Goal: Task Accomplishment & Management: Use online tool/utility

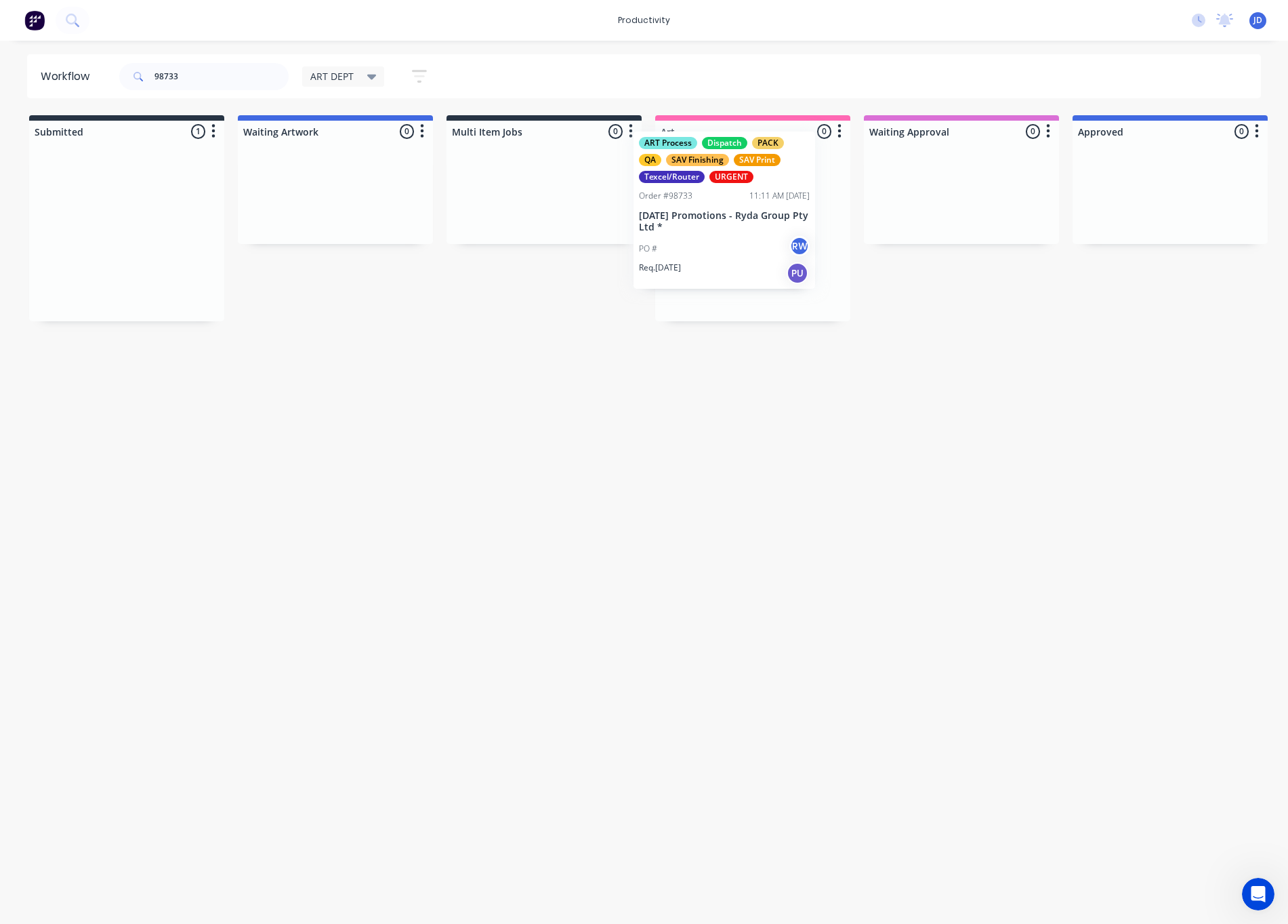
drag, startPoint x: 96, startPoint y: 267, endPoint x: 1213, endPoint y: 254, distance: 1117.1
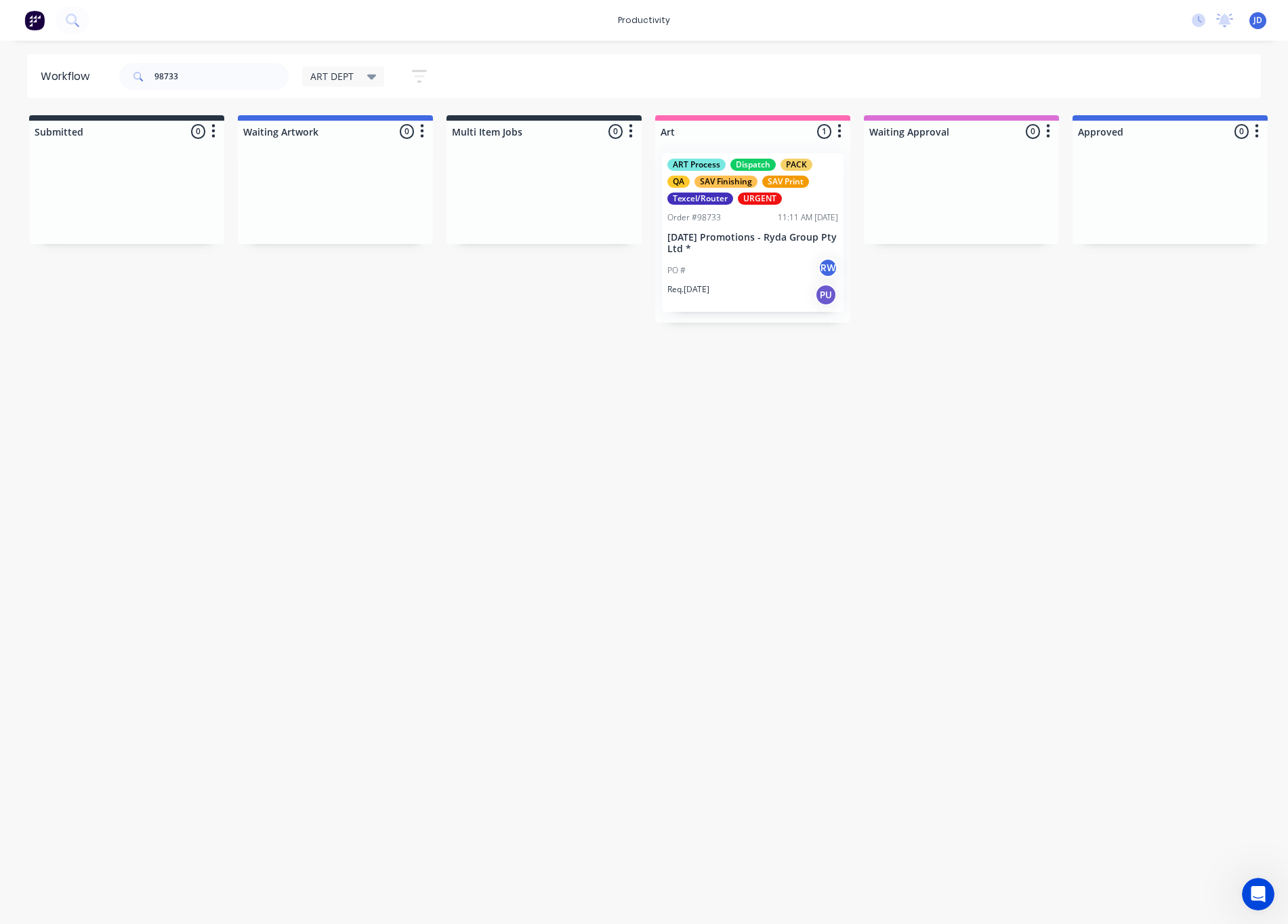
click at [707, 256] on div "ART Process Dispatch PACK QA SAV Finishing SAV Print Texcel/Router URGENT Order…" at bounding box center [753, 232] width 182 height 159
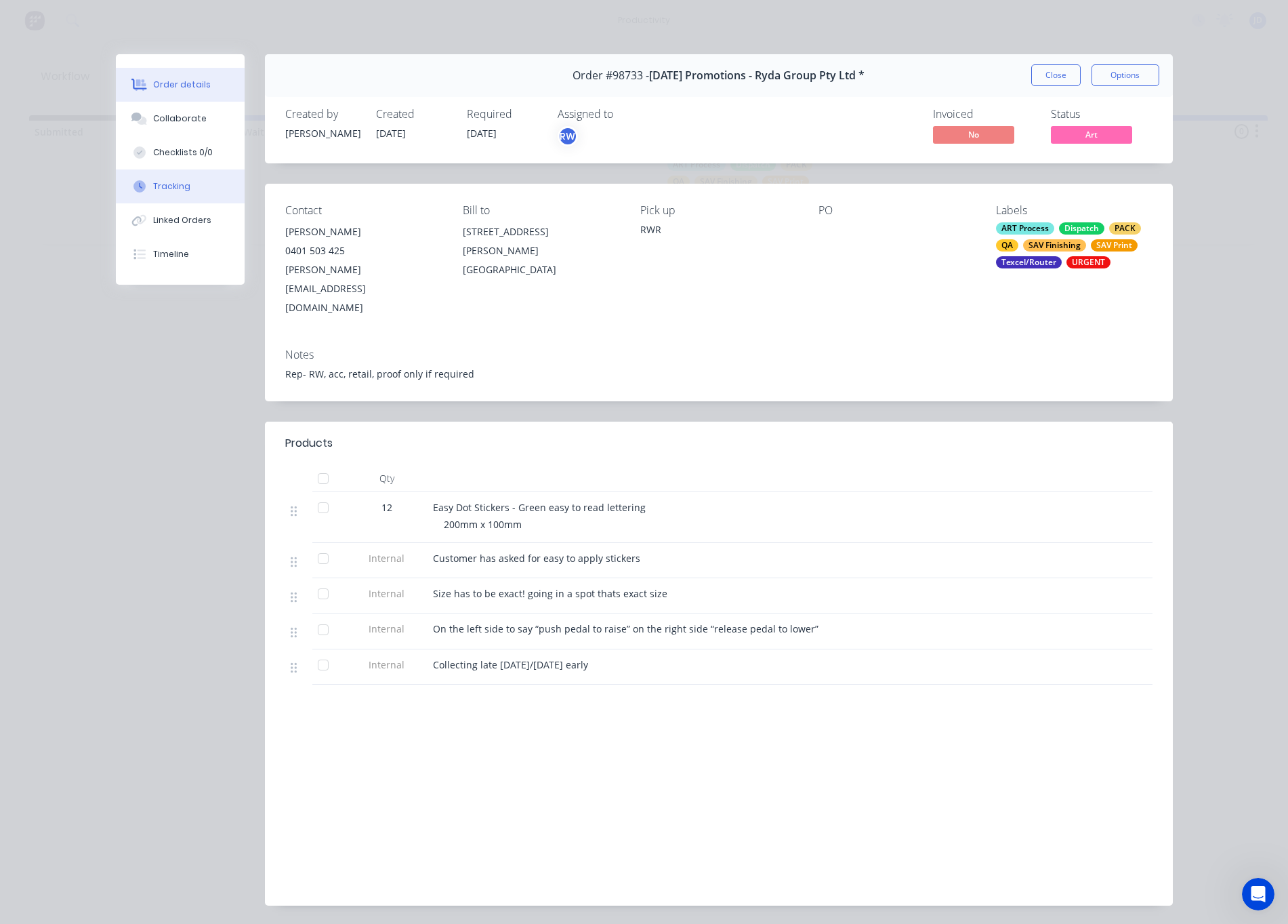
click at [160, 186] on div "Tracking" at bounding box center [171, 186] width 37 height 12
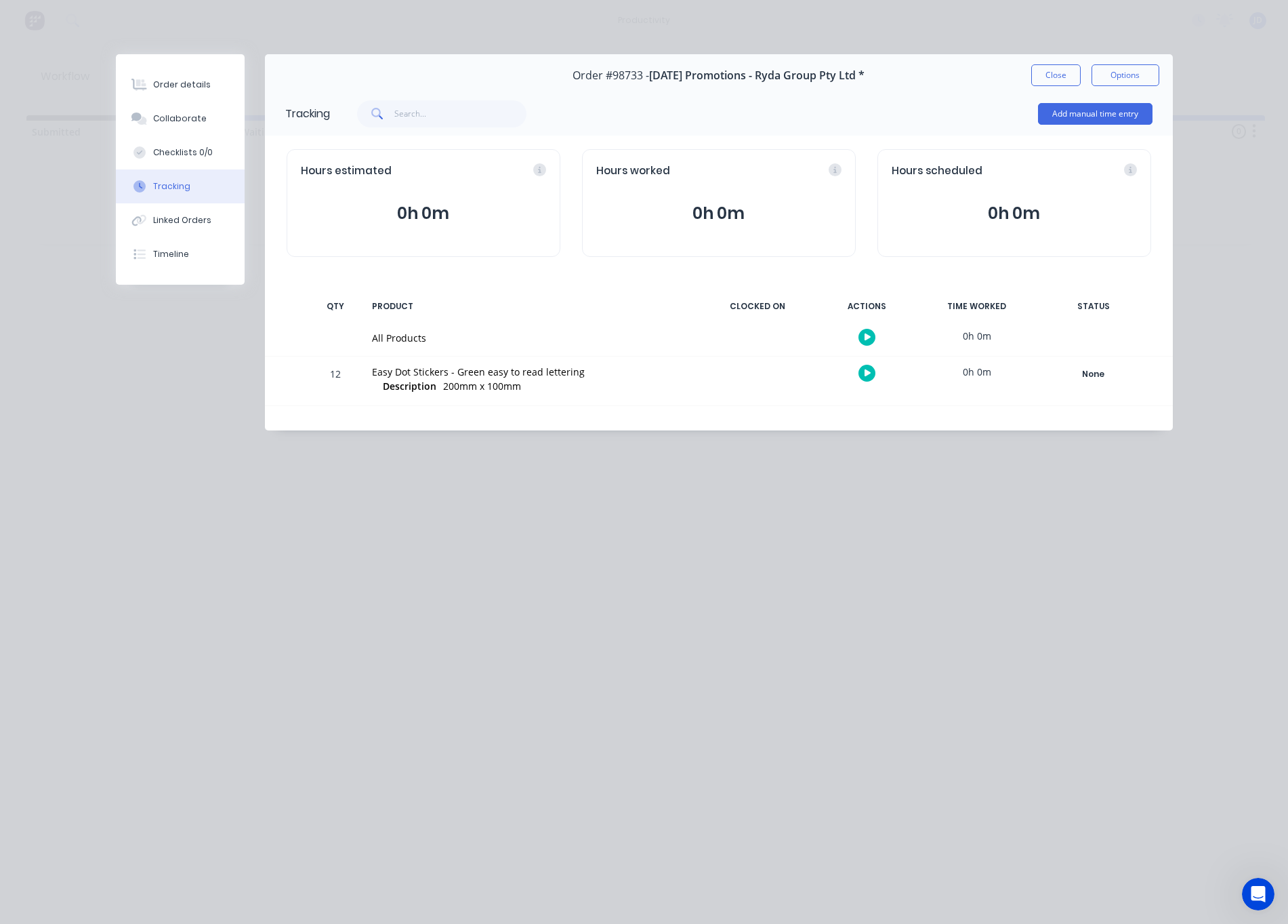
scroll to position [0, 6]
click at [859, 377] on button "button" at bounding box center [867, 373] width 17 height 17
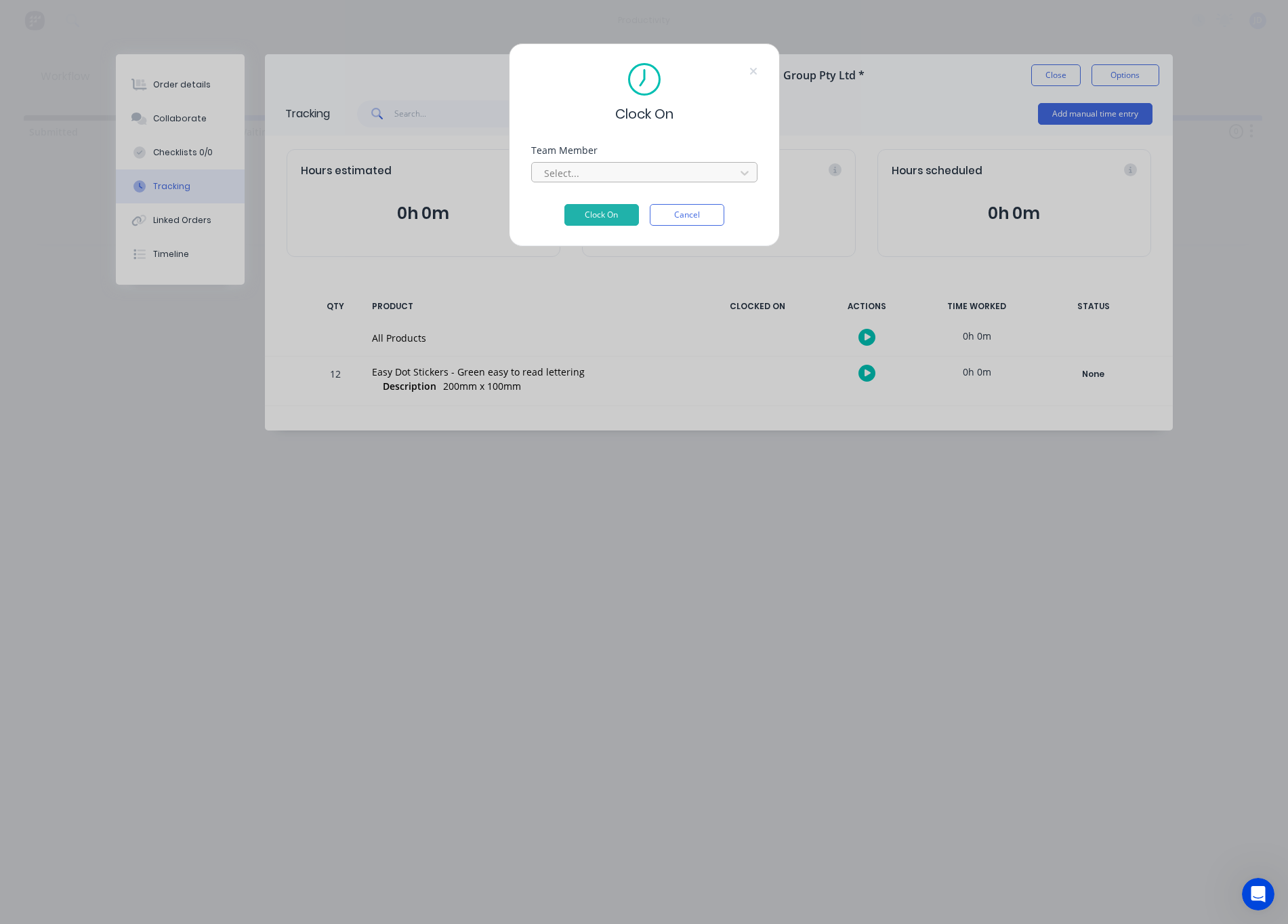
click at [600, 174] on div at bounding box center [635, 173] width 186 height 17
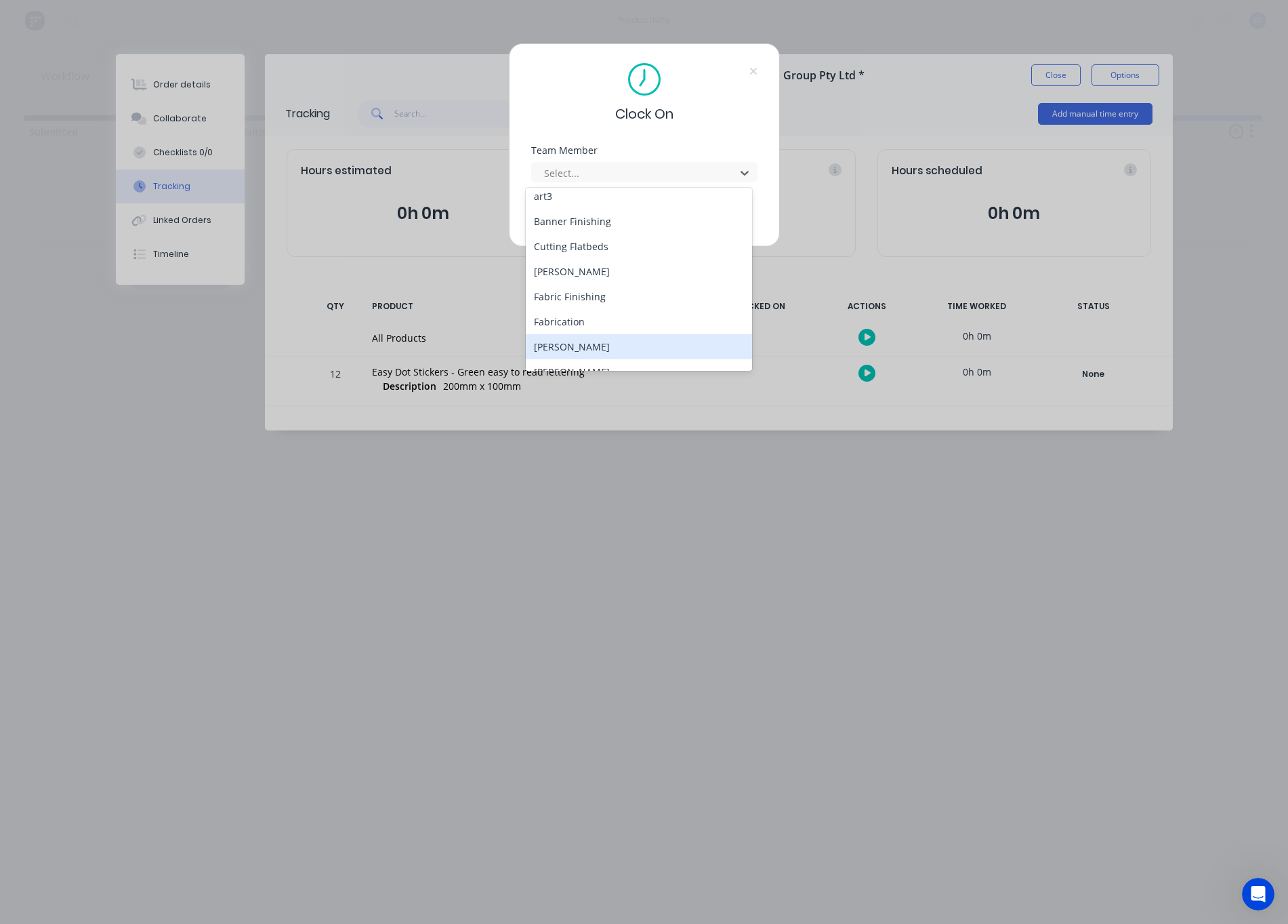
scroll to position [113, 0]
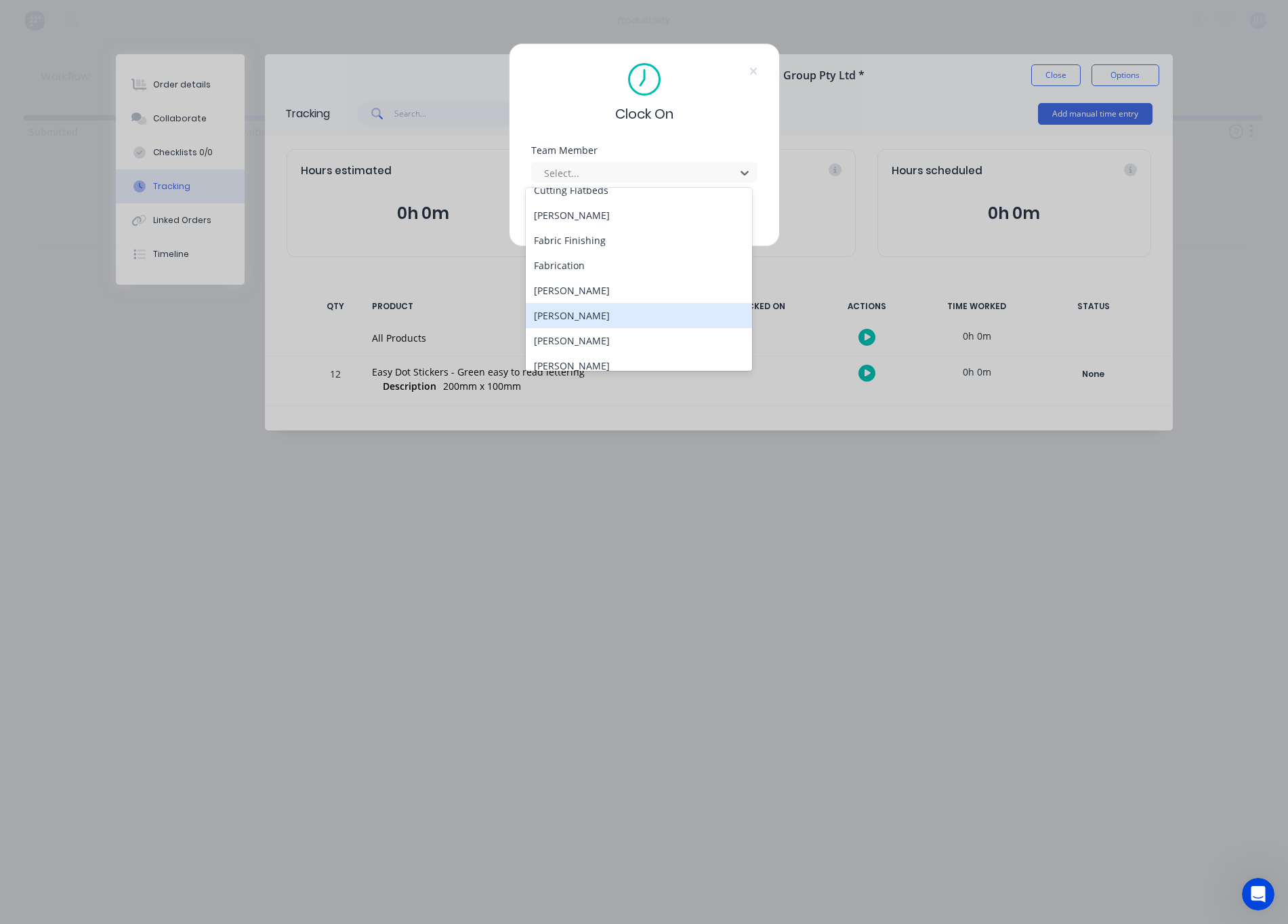
click at [579, 323] on div "[PERSON_NAME]" at bounding box center [639, 315] width 226 height 25
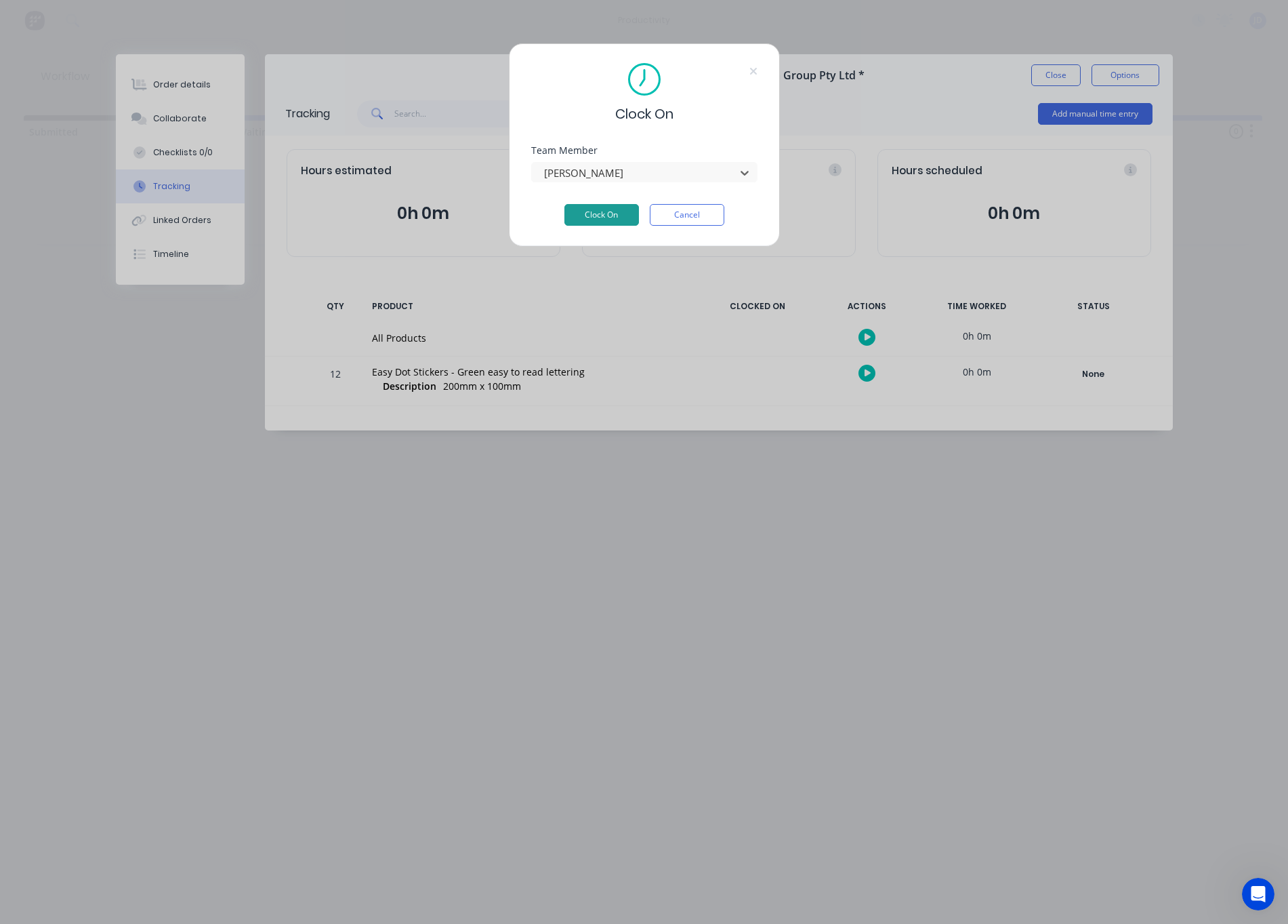
click at [608, 208] on button "Clock On" at bounding box center [602, 214] width 75 height 22
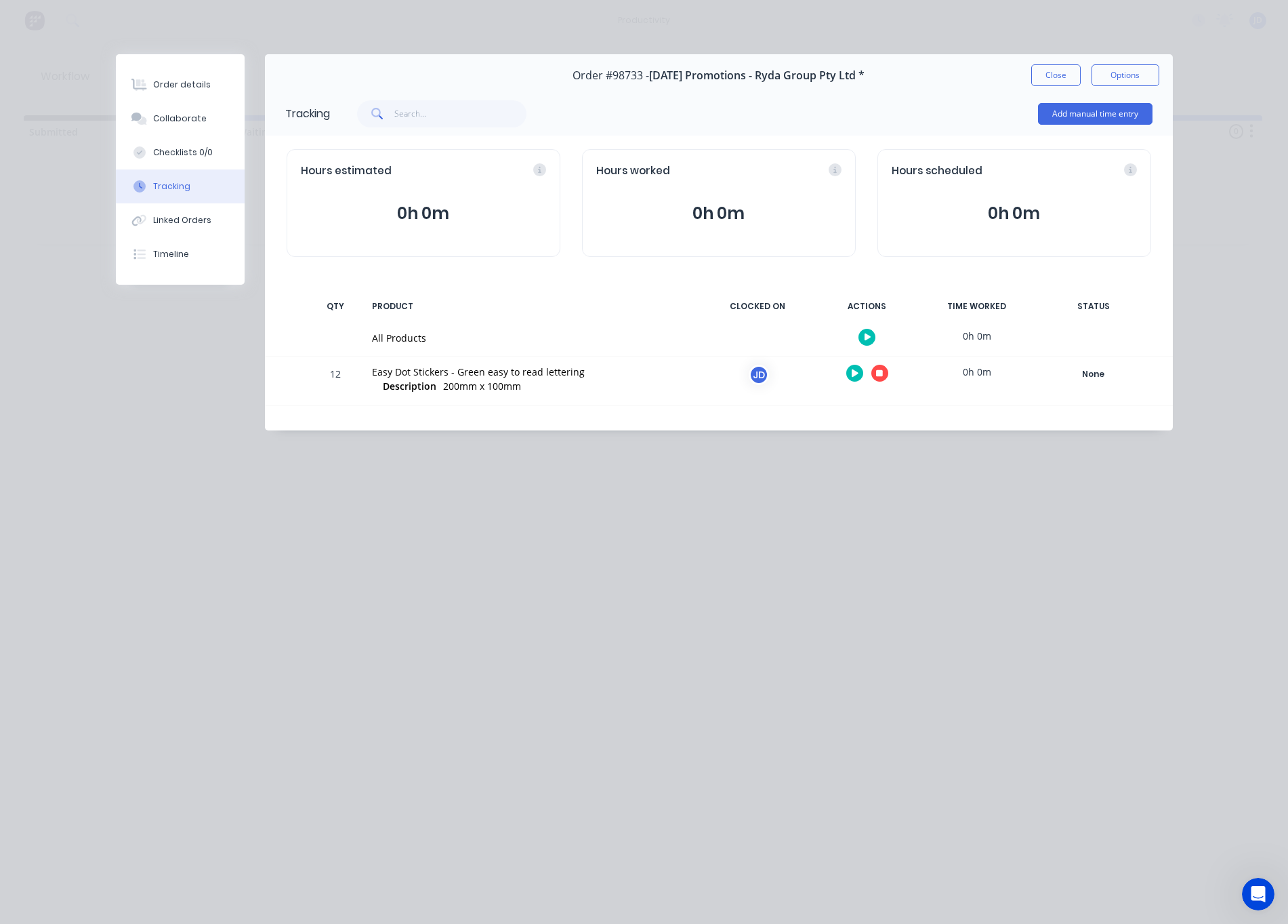
drag, startPoint x: 897, startPoint y: 384, endPoint x: 881, endPoint y: 378, distance: 17.1
click at [892, 382] on div at bounding box center [867, 373] width 102 height 33
click at [881, 378] on icon "button" at bounding box center [879, 373] width 7 height 9
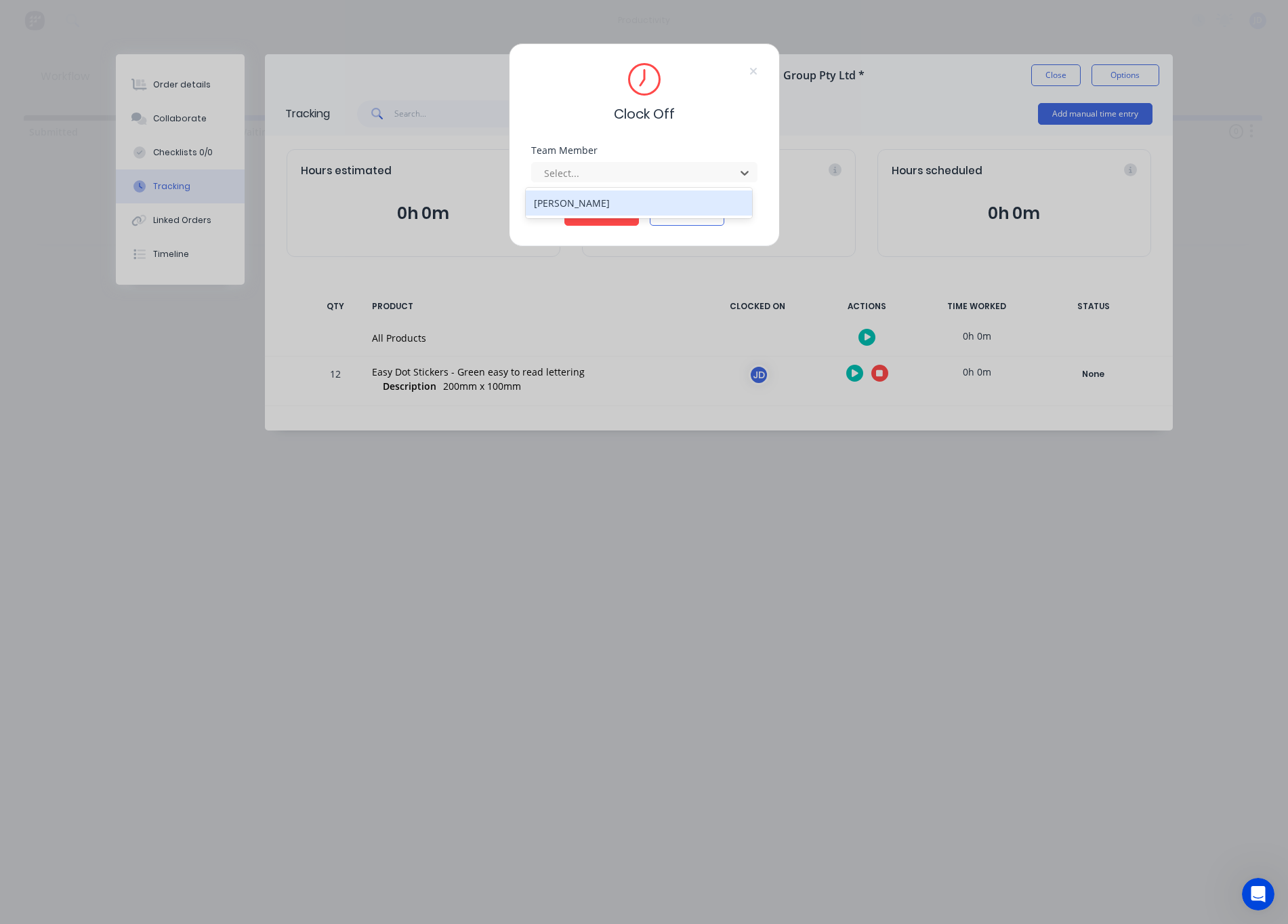
drag, startPoint x: 585, startPoint y: 168, endPoint x: 578, endPoint y: 190, distance: 23.1
click at [585, 168] on div at bounding box center [635, 173] width 186 height 17
click at [575, 206] on div "[PERSON_NAME]" at bounding box center [639, 202] width 226 height 25
click at [586, 225] on button "Clock Off" at bounding box center [602, 214] width 75 height 22
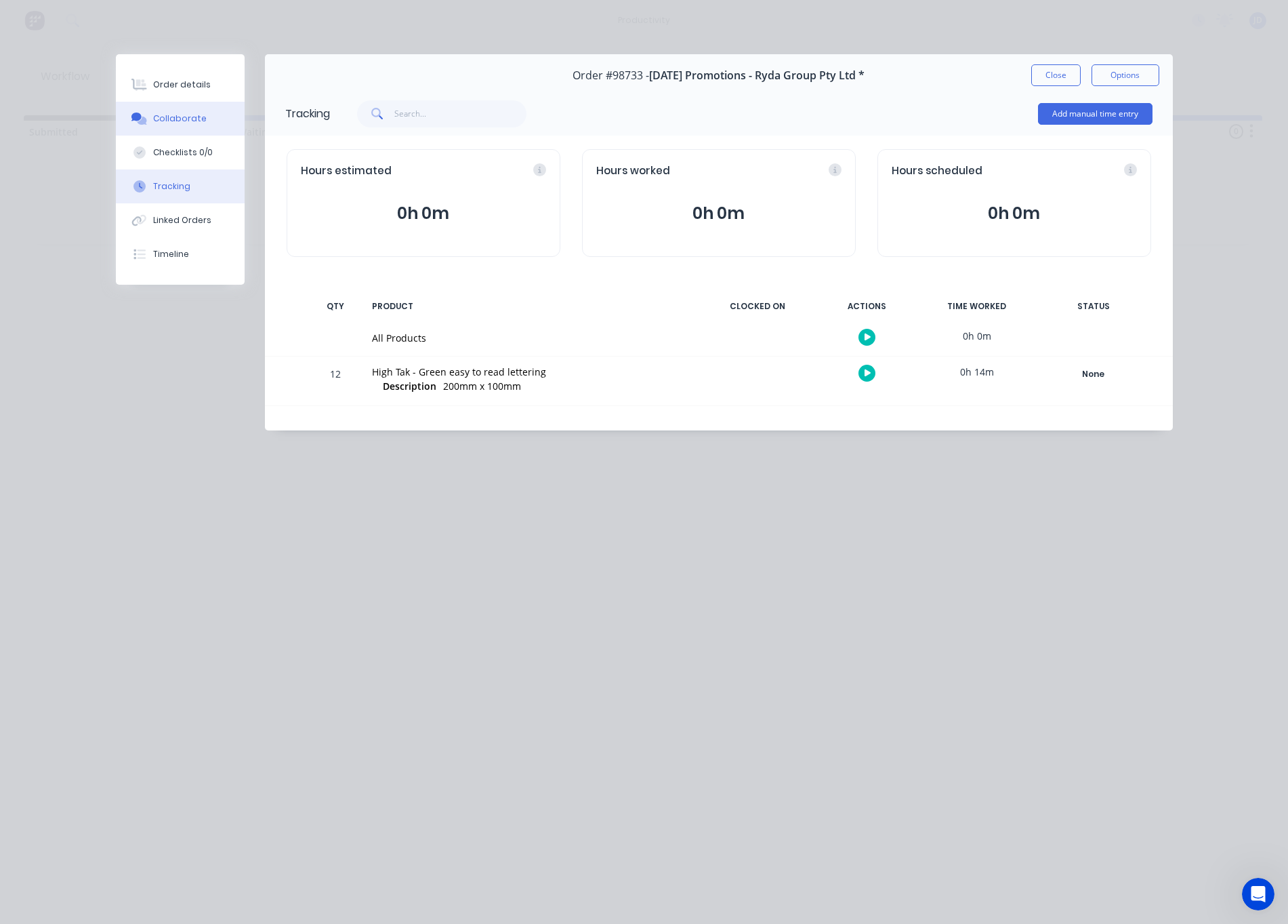
drag, startPoint x: 206, startPoint y: 126, endPoint x: 161, endPoint y: 129, distance: 45.1
click at [206, 126] on button "Collaborate" at bounding box center [180, 119] width 129 height 34
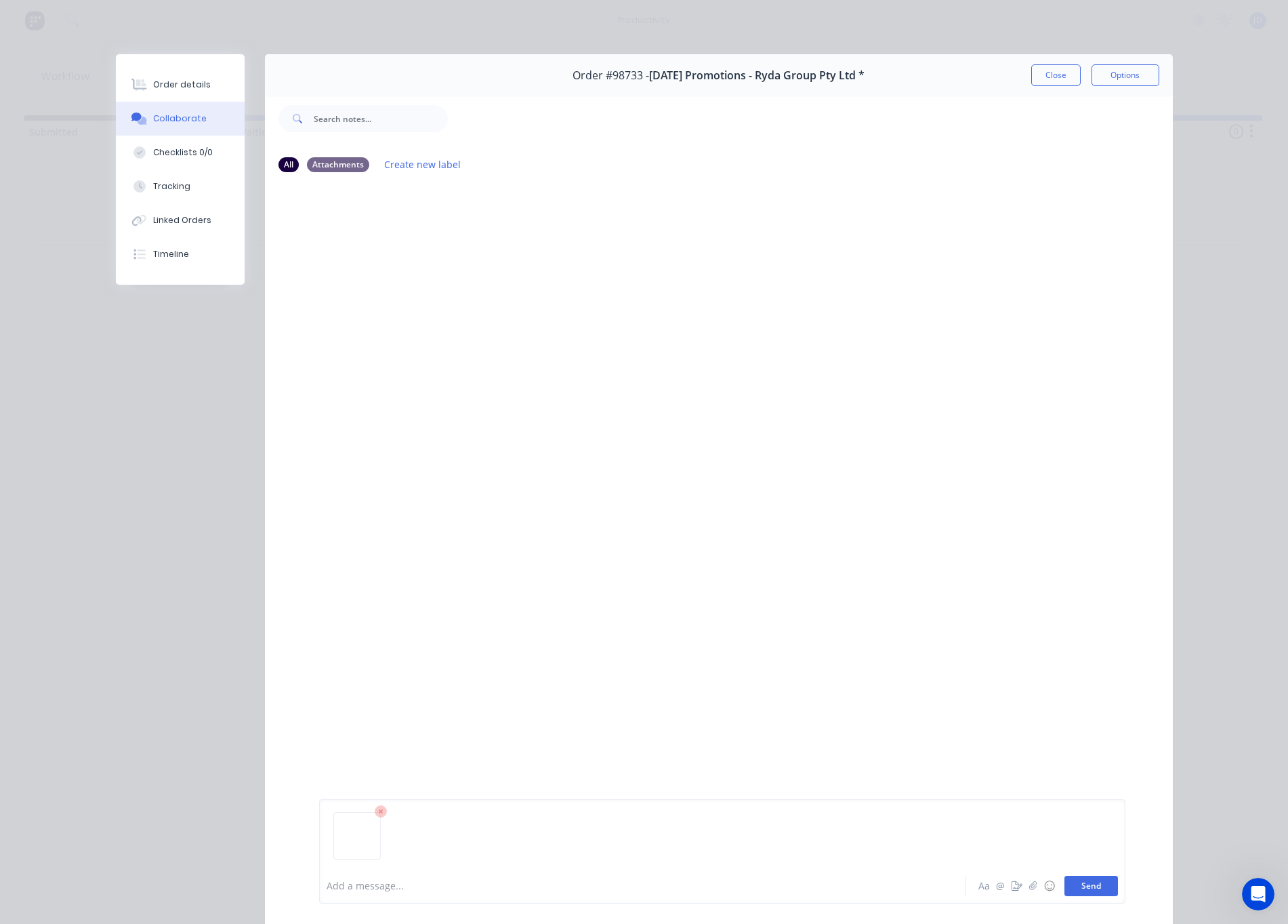
click at [1092, 887] on button "Send" at bounding box center [1091, 886] width 53 height 21
click at [393, 293] on img at bounding box center [368, 287] width 98 height 88
click at [1057, 78] on button "Close" at bounding box center [1056, 75] width 49 height 22
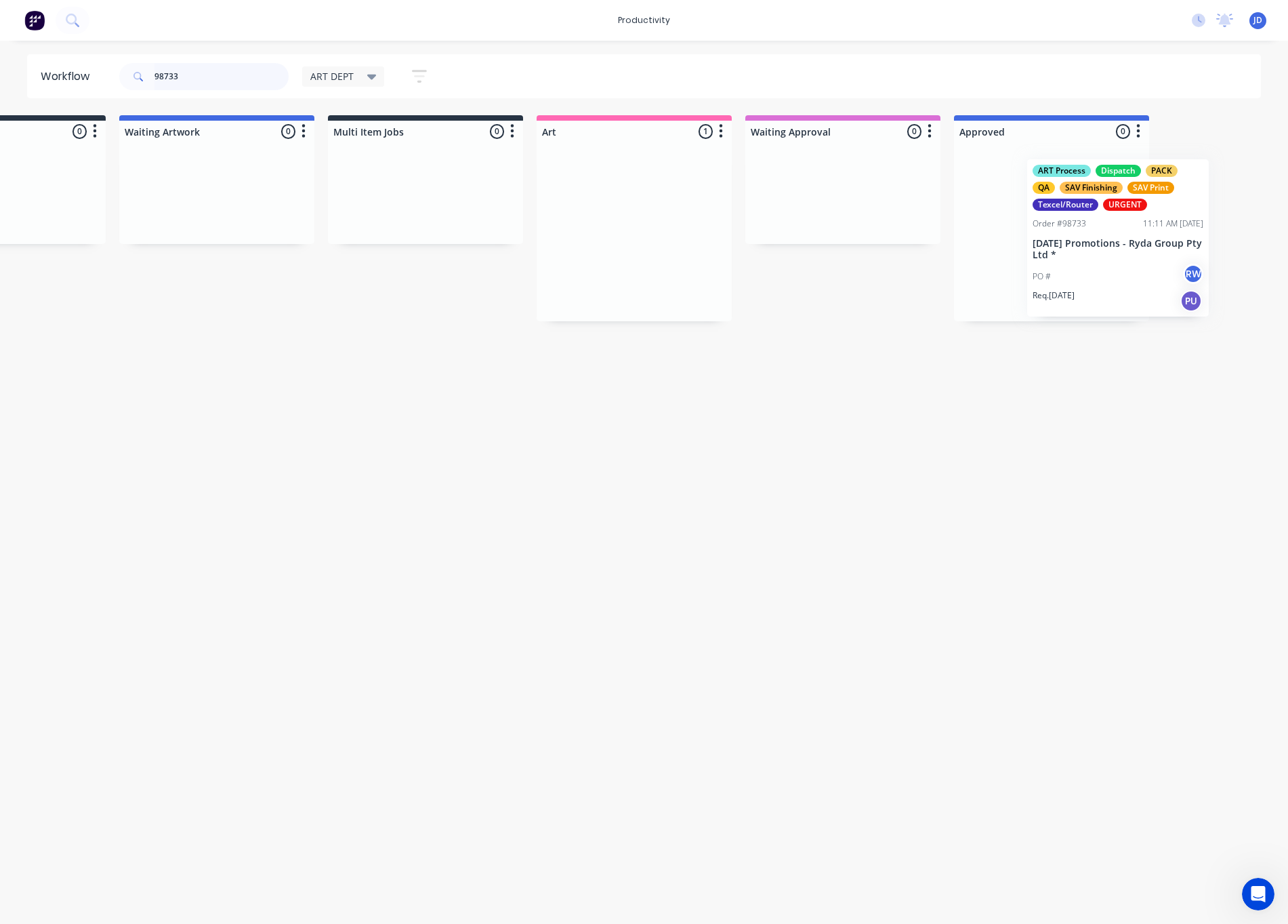
drag, startPoint x: 1074, startPoint y: 234, endPoint x: 1137, endPoint y: 234, distance: 63.0
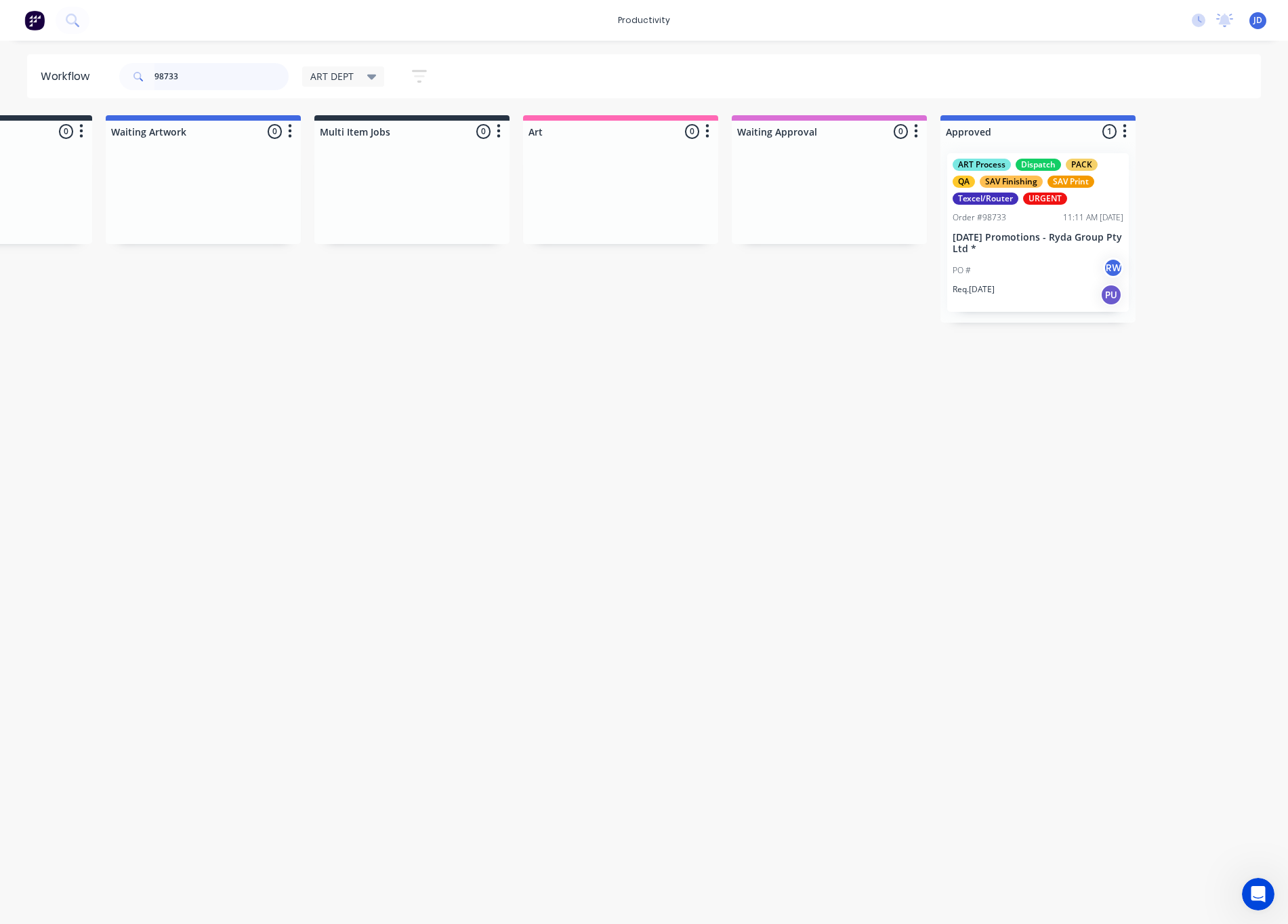
drag, startPoint x: 198, startPoint y: 77, endPoint x: 128, endPoint y: 72, distance: 70.2
click at [131, 72] on div "98733" at bounding box center [204, 76] width 170 height 27
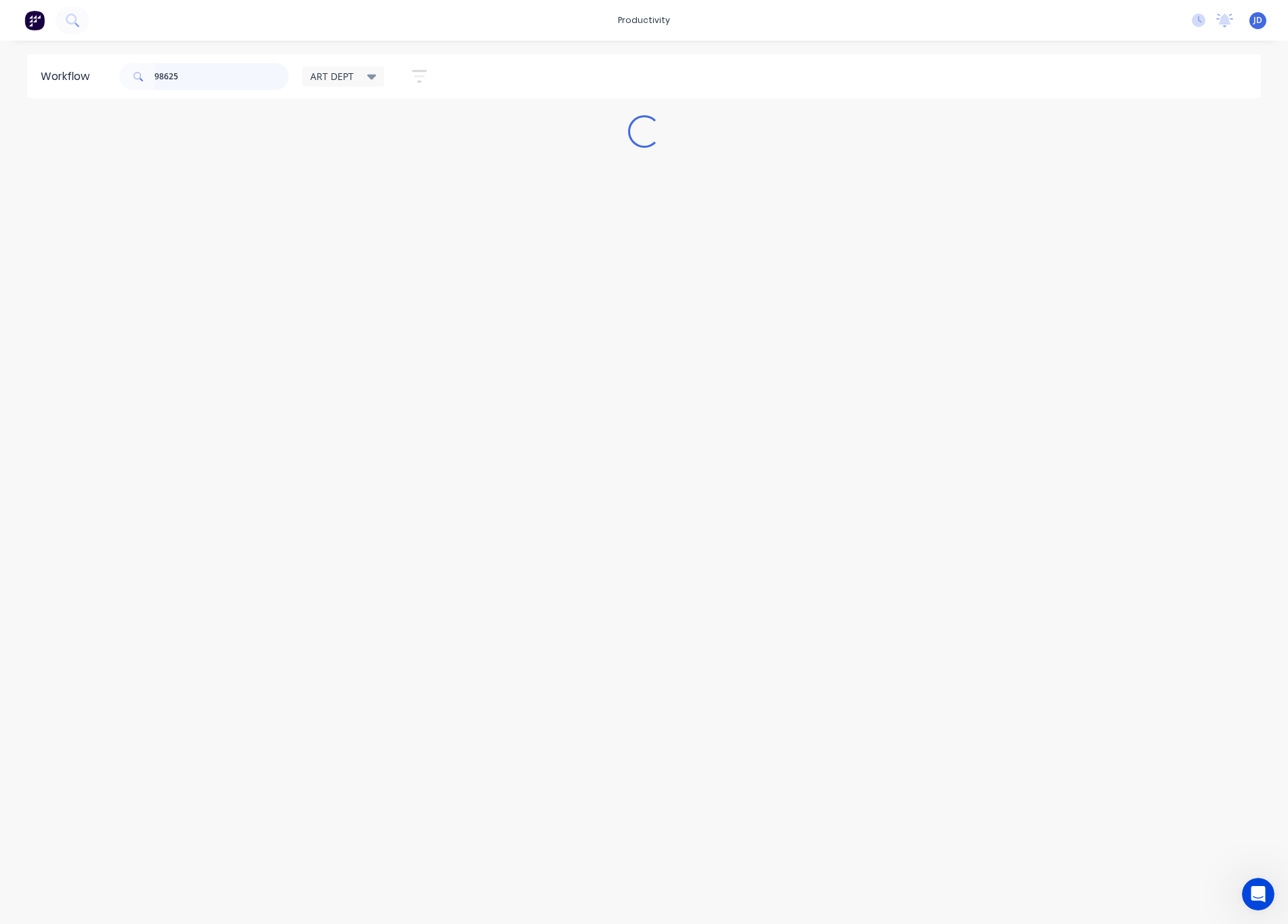
scroll to position [0, 0]
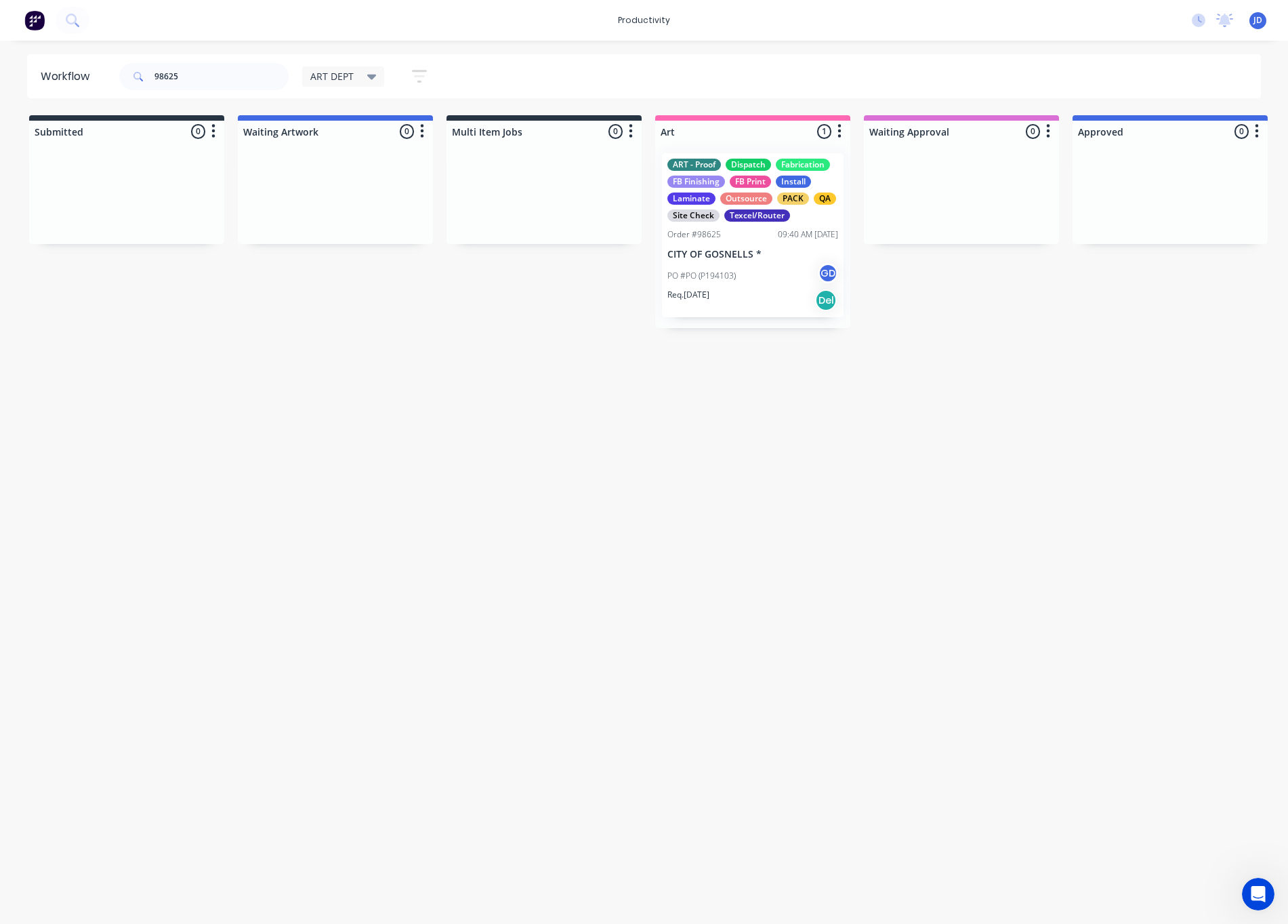
click at [683, 280] on p "PO #PO (P194103)" at bounding box center [702, 276] width 69 height 12
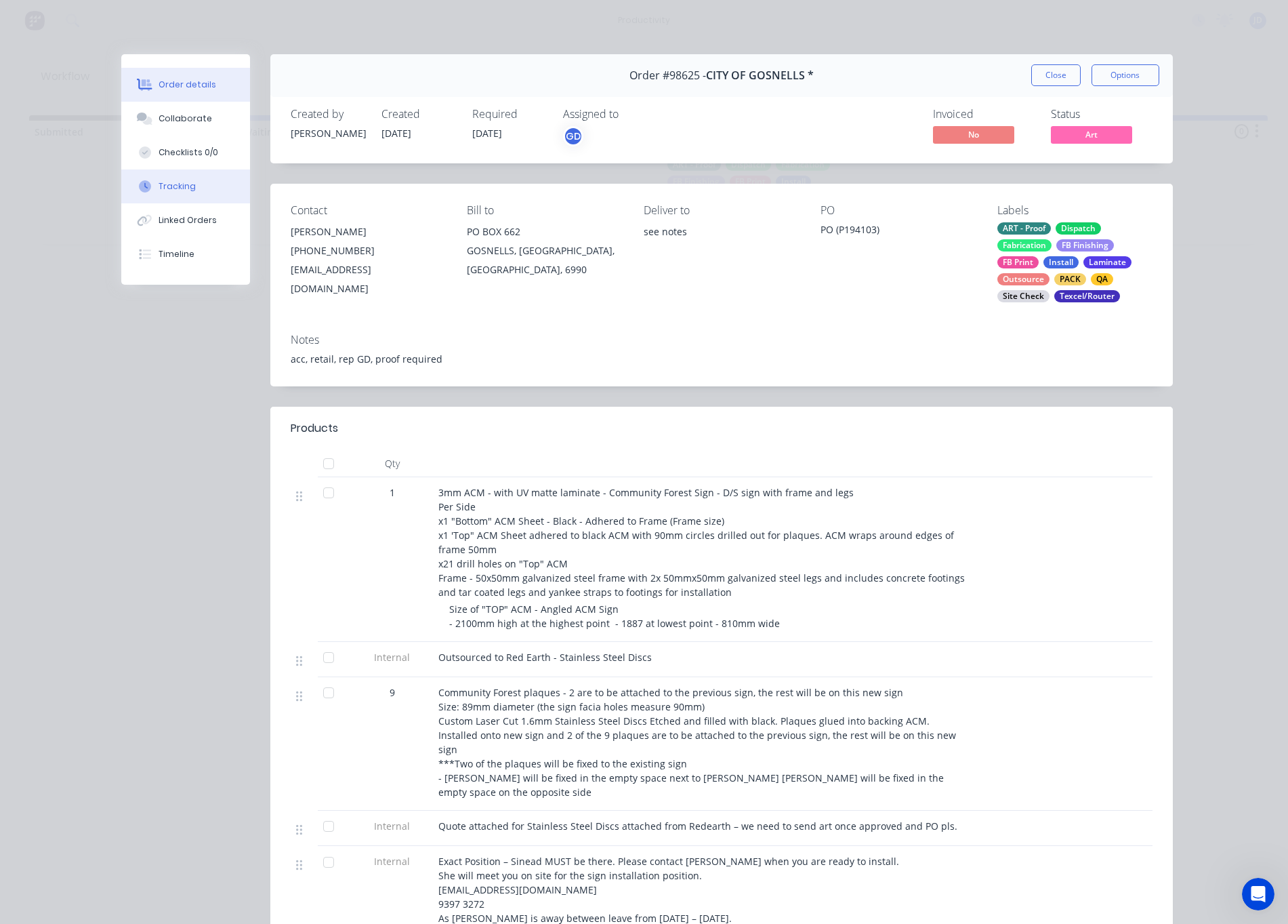
click at [213, 178] on button "Tracking" at bounding box center [186, 186] width 129 height 34
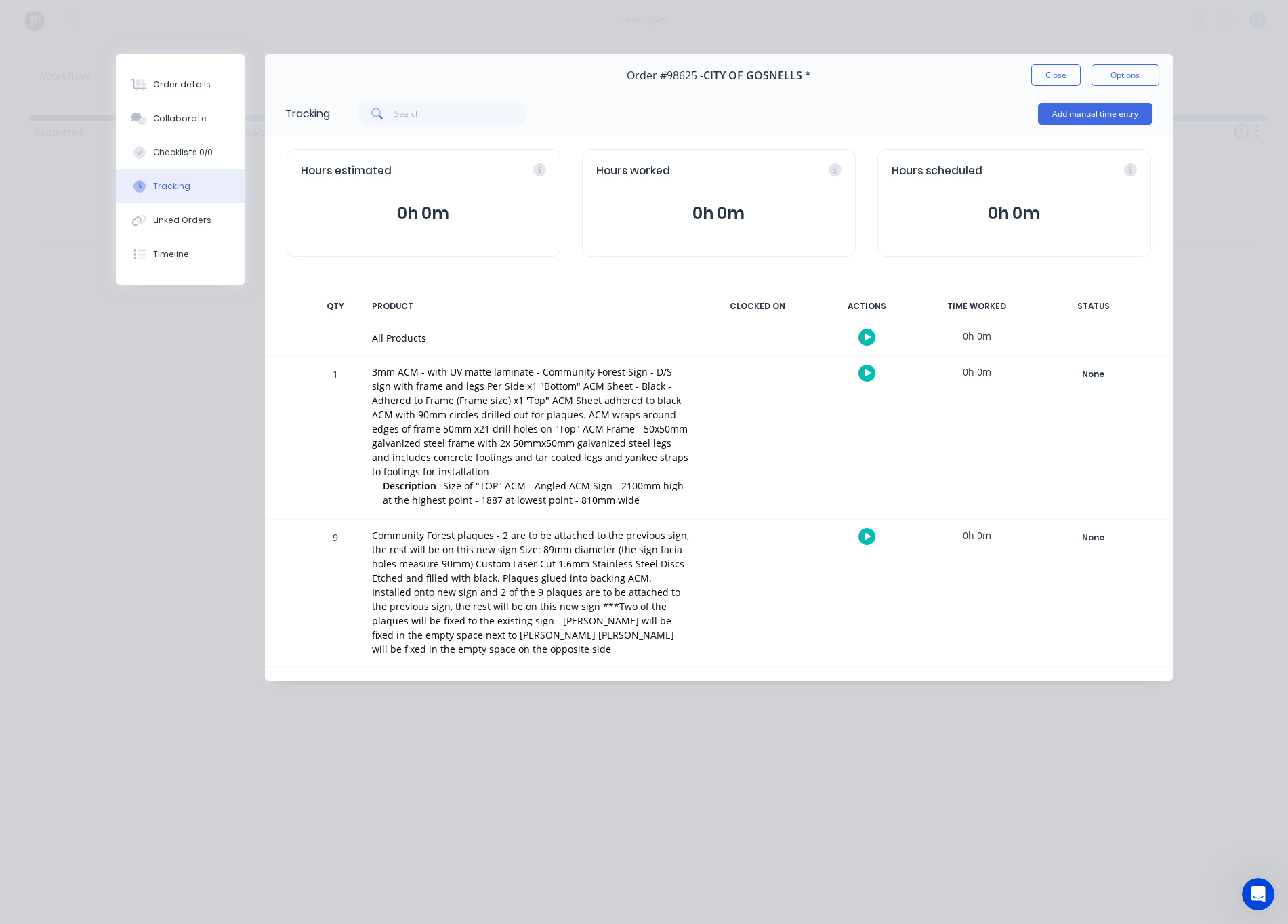
click at [868, 378] on icon "button" at bounding box center [868, 373] width 7 height 9
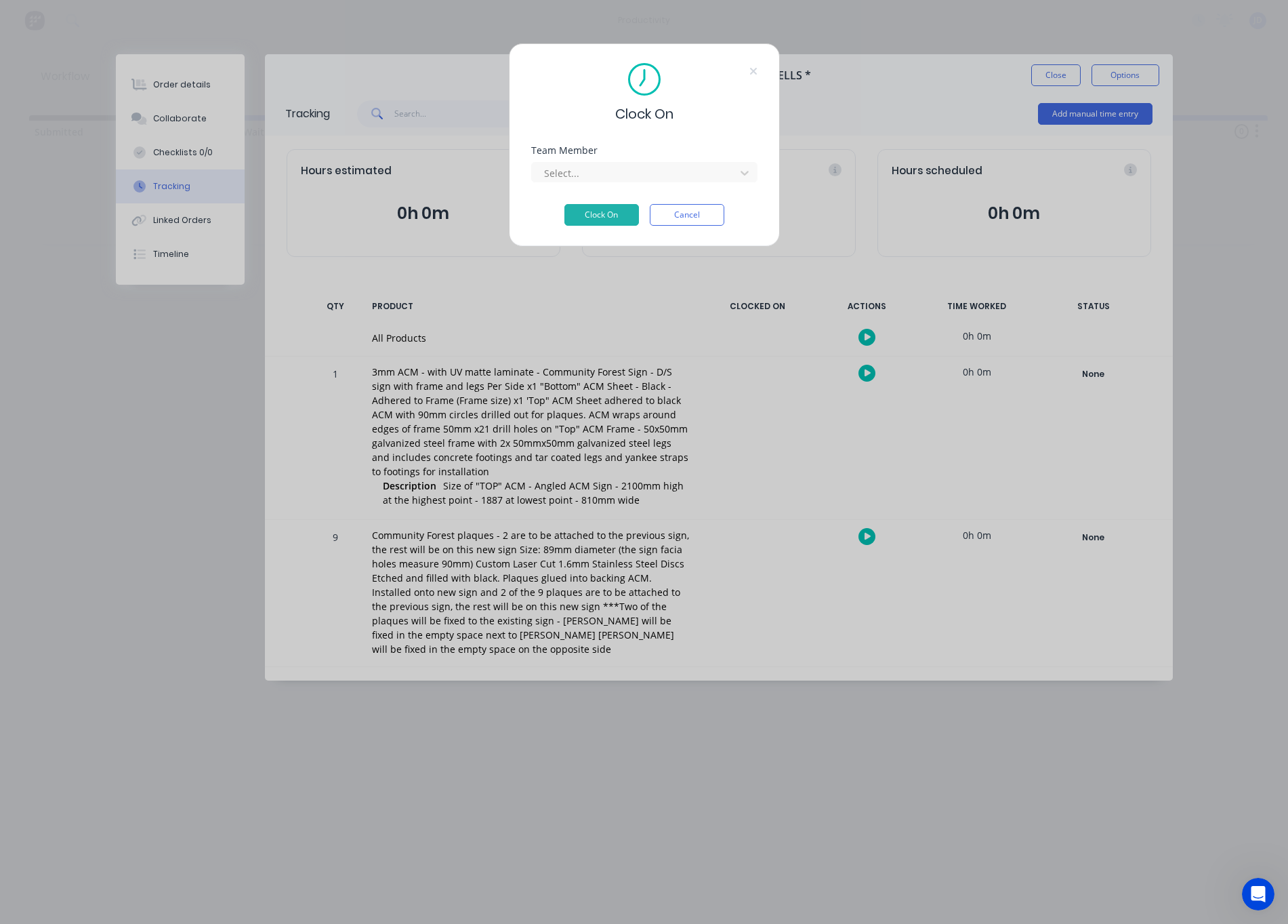
click at [605, 156] on div "Team Member Select..." at bounding box center [644, 164] width 226 height 37
drag, startPoint x: 603, startPoint y: 162, endPoint x: 601, endPoint y: 174, distance: 12.2
click at [603, 162] on div "Select..." at bounding box center [635, 173] width 194 height 21
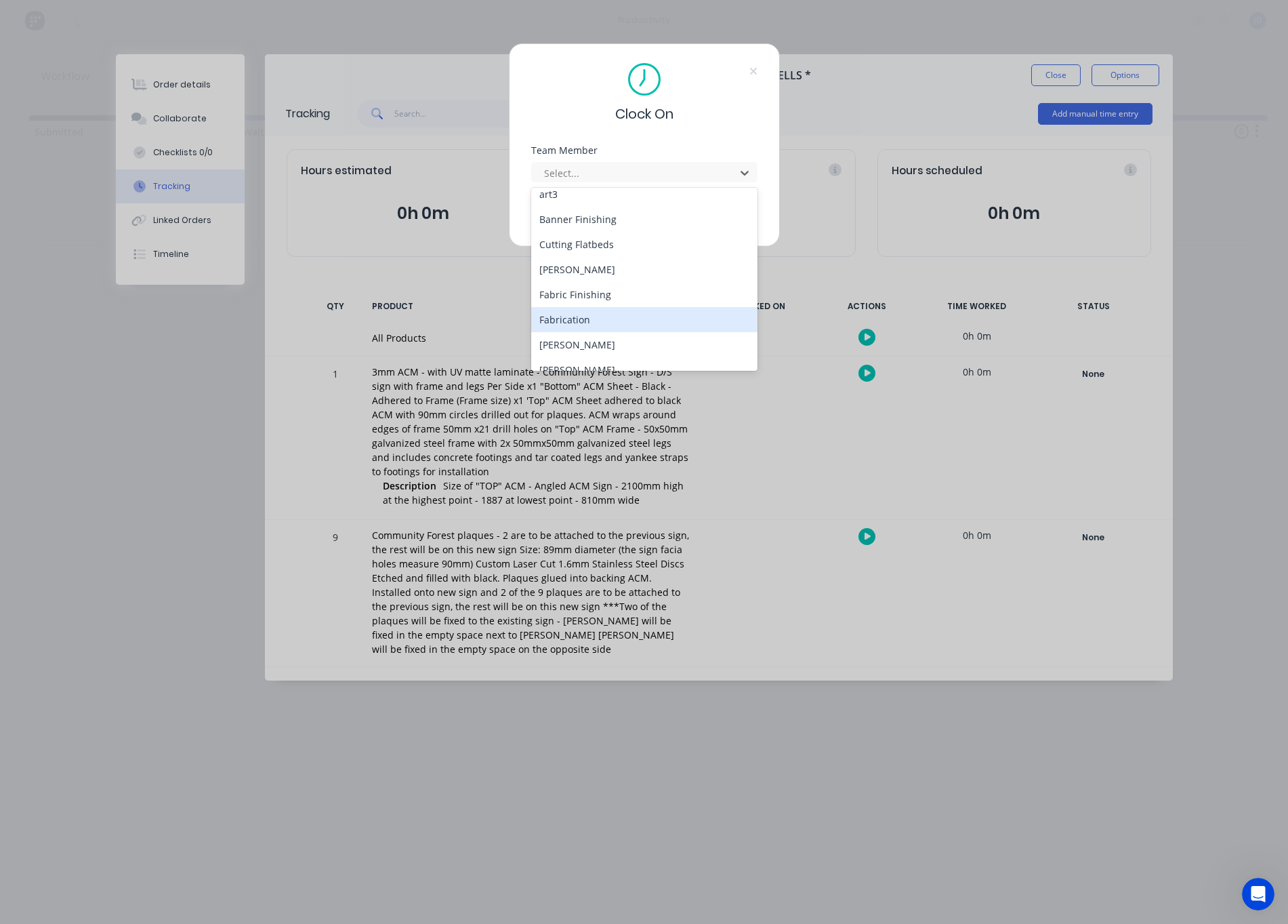
scroll to position [59, 0]
click at [593, 340] on div "[PERSON_NAME]" at bounding box center [644, 344] width 226 height 25
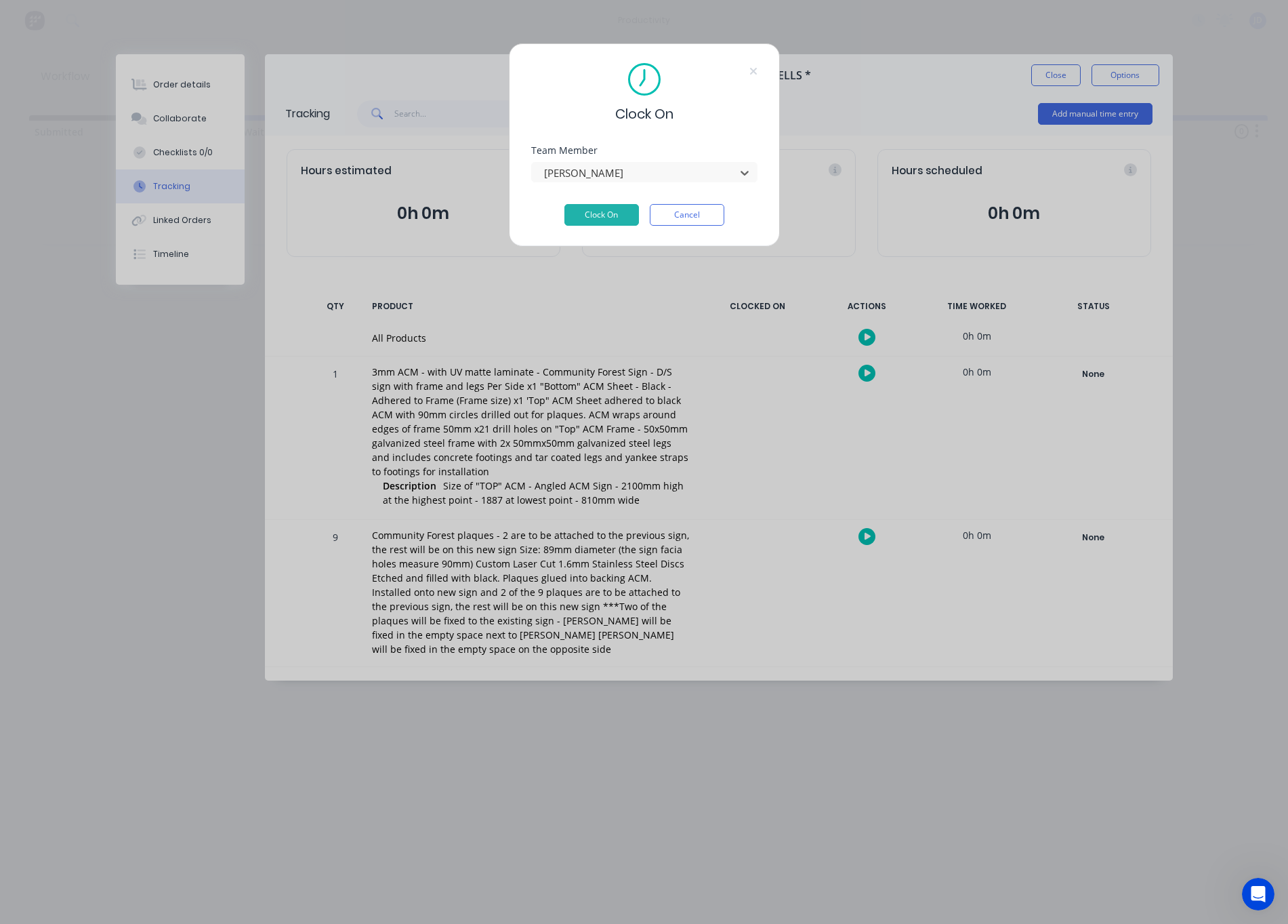
click at [633, 160] on div "option [PERSON_NAME], selected. [PERSON_NAME]" at bounding box center [644, 170] width 226 height 24
click at [632, 162] on div "[PERSON_NAME]" at bounding box center [635, 173] width 194 height 21
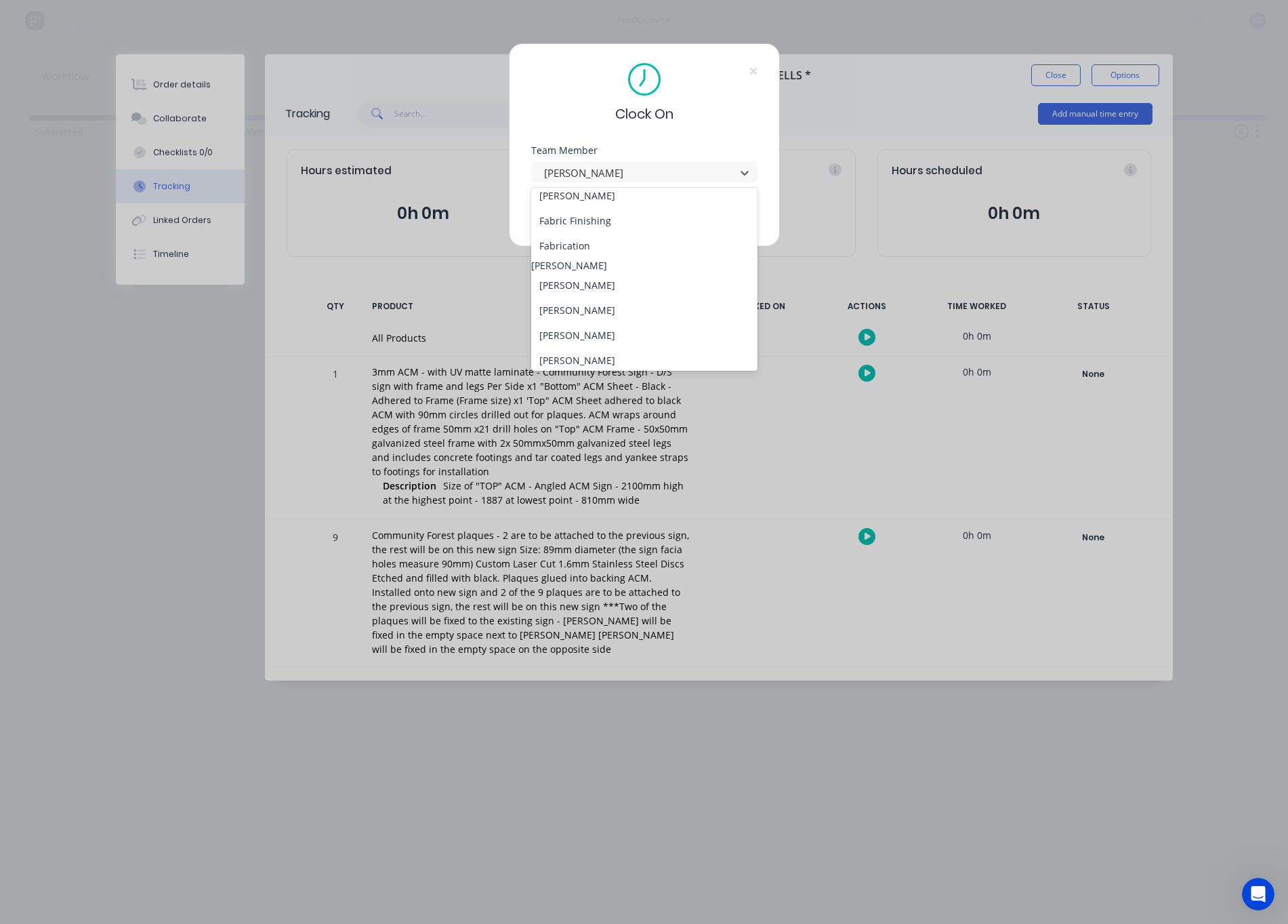
scroll to position [142, 0]
drag, startPoint x: 592, startPoint y: 287, endPoint x: 593, endPoint y: 277, distance: 10.0
click at [592, 287] on div "[PERSON_NAME]" at bounding box center [644, 276] width 226 height 25
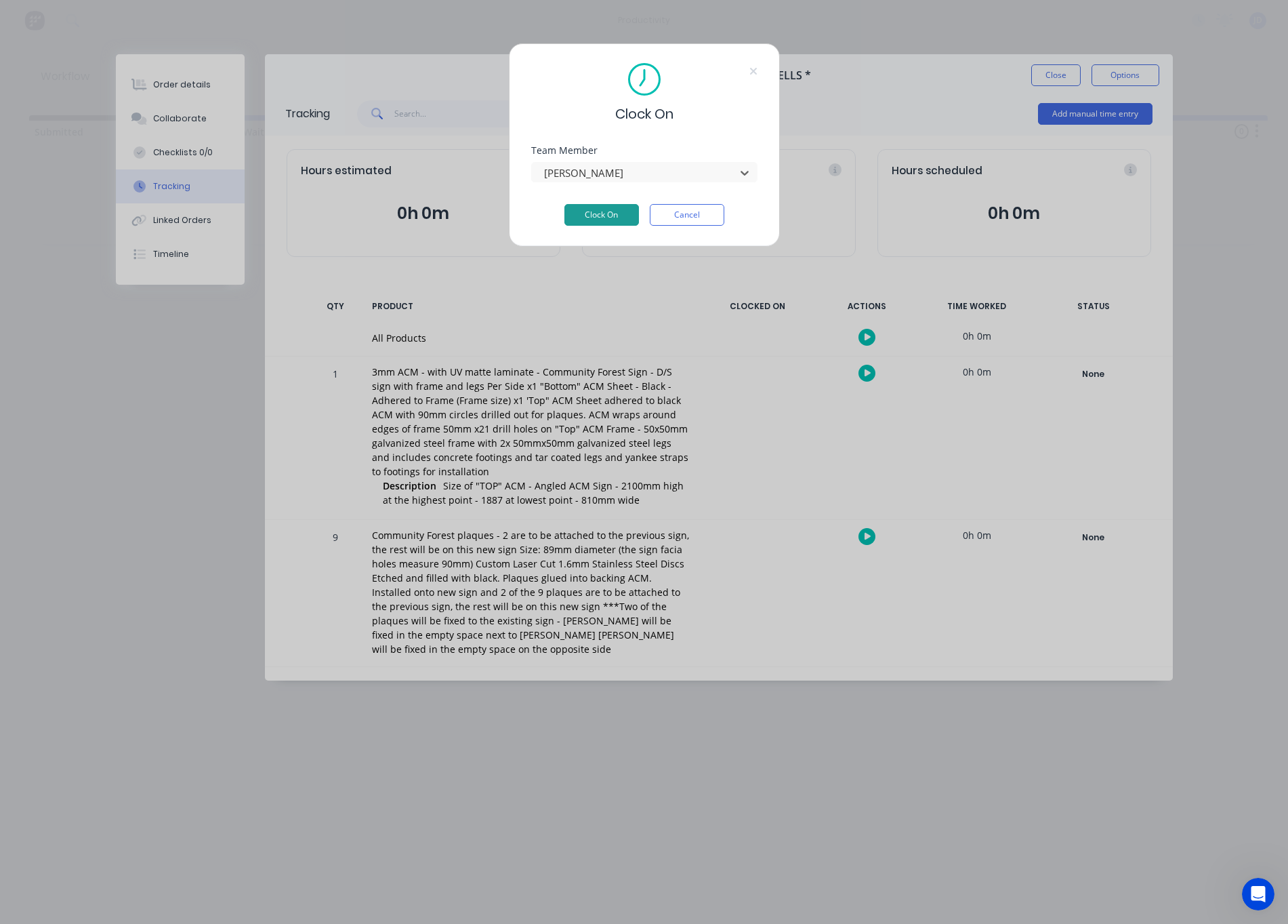
click at [598, 214] on button "Clock On" at bounding box center [602, 214] width 75 height 22
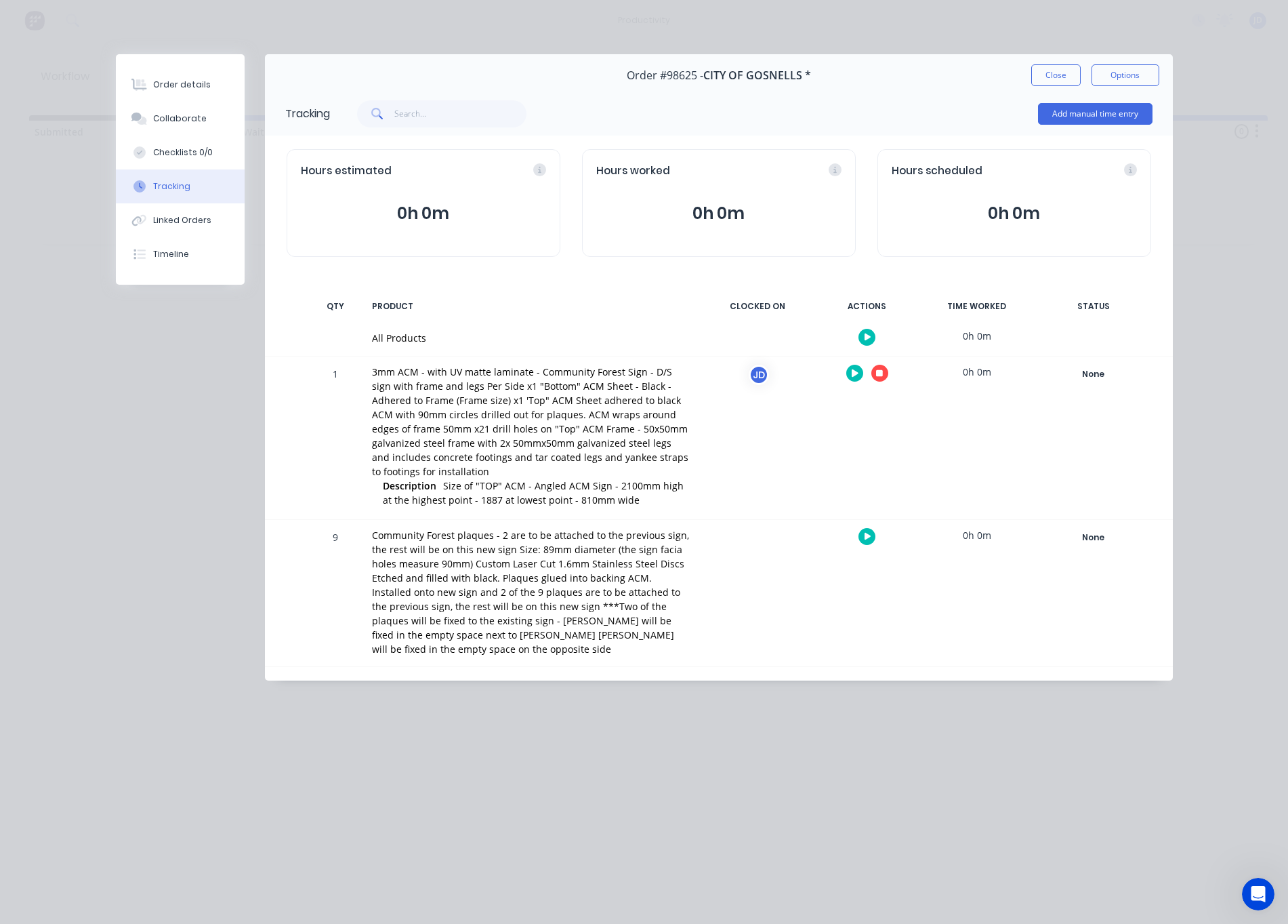
click at [887, 374] on div at bounding box center [867, 373] width 102 height 33
click at [885, 374] on button "button" at bounding box center [879, 373] width 17 height 17
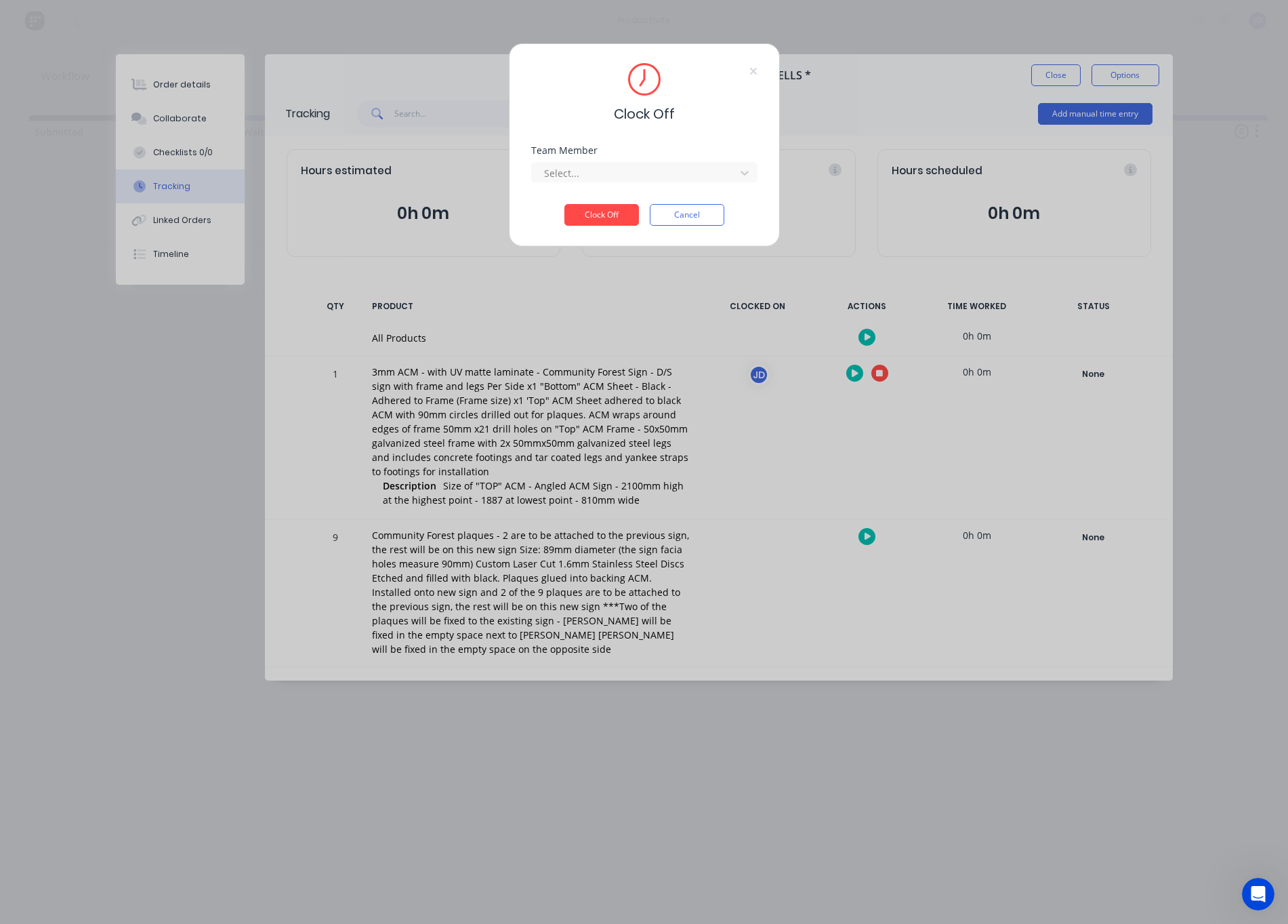
drag, startPoint x: 587, startPoint y: 166, endPoint x: 586, endPoint y: 186, distance: 20.0
click at [587, 166] on div at bounding box center [635, 173] width 186 height 17
click at [585, 196] on div "[PERSON_NAME]" at bounding box center [644, 202] width 226 height 25
drag, startPoint x: 589, startPoint y: 218, endPoint x: 597, endPoint y: 217, distance: 8.1
click at [589, 218] on button "Clock Off" at bounding box center [602, 214] width 75 height 22
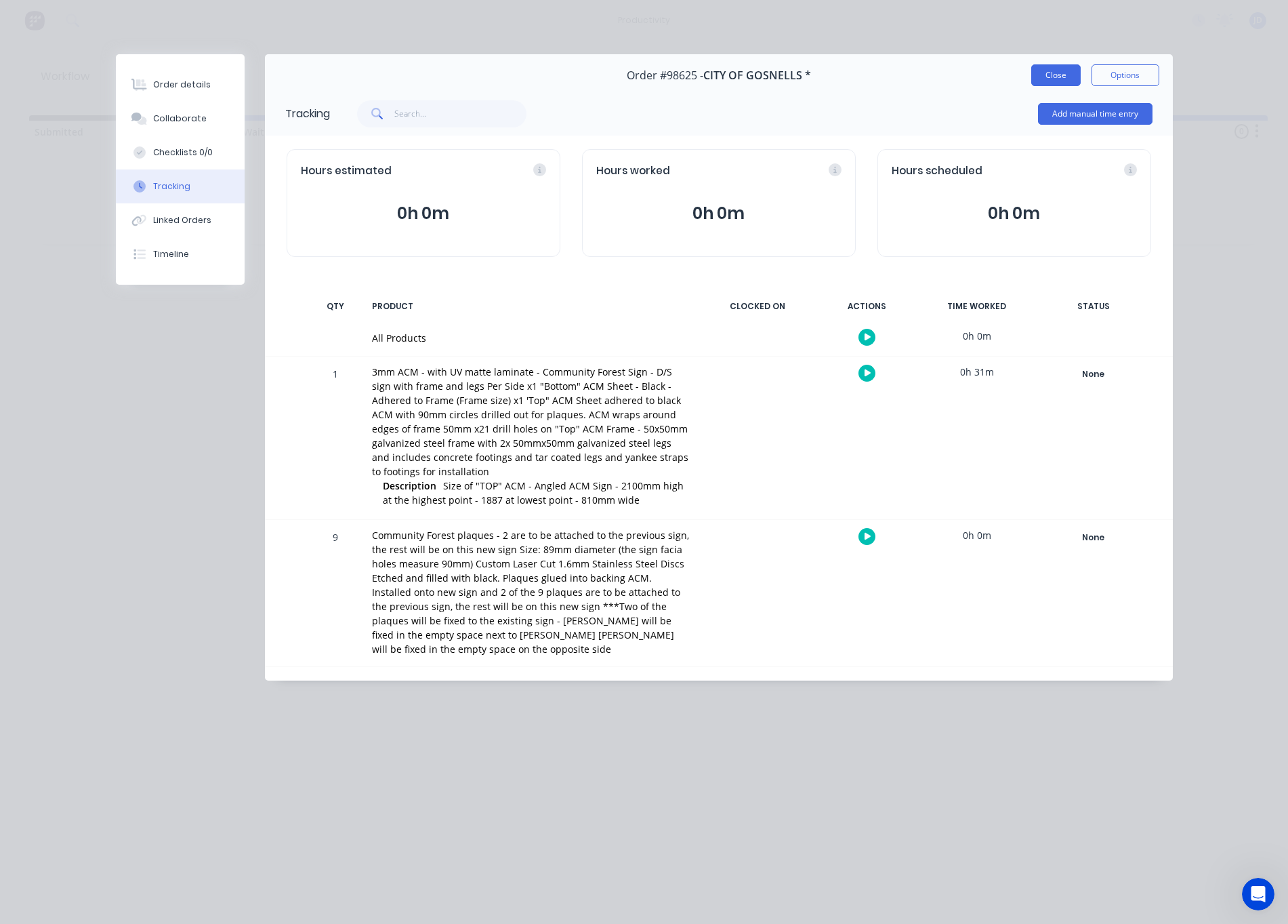
click at [1040, 79] on button "Close" at bounding box center [1056, 75] width 49 height 22
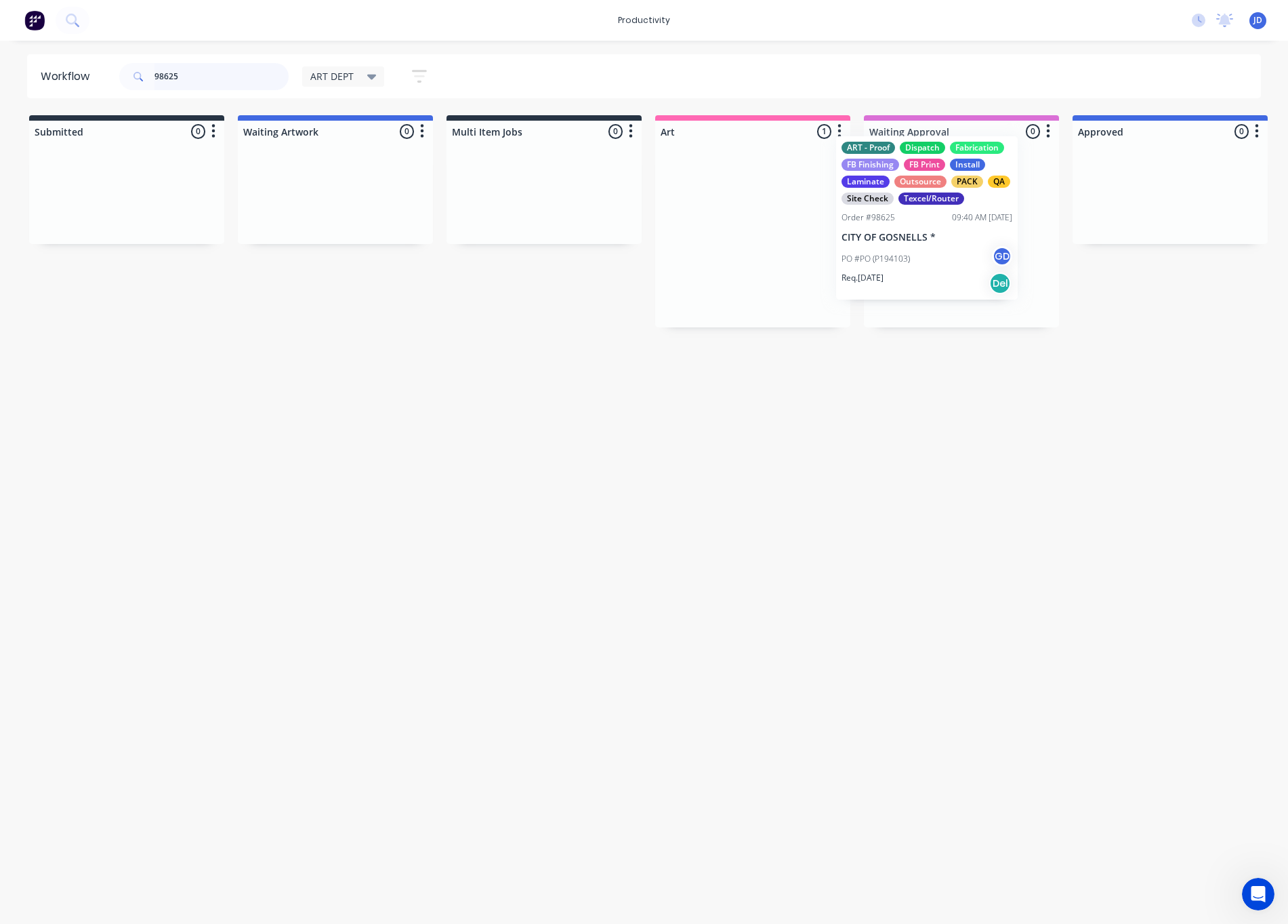
drag, startPoint x: 730, startPoint y: 248, endPoint x: 903, endPoint y: 231, distance: 173.8
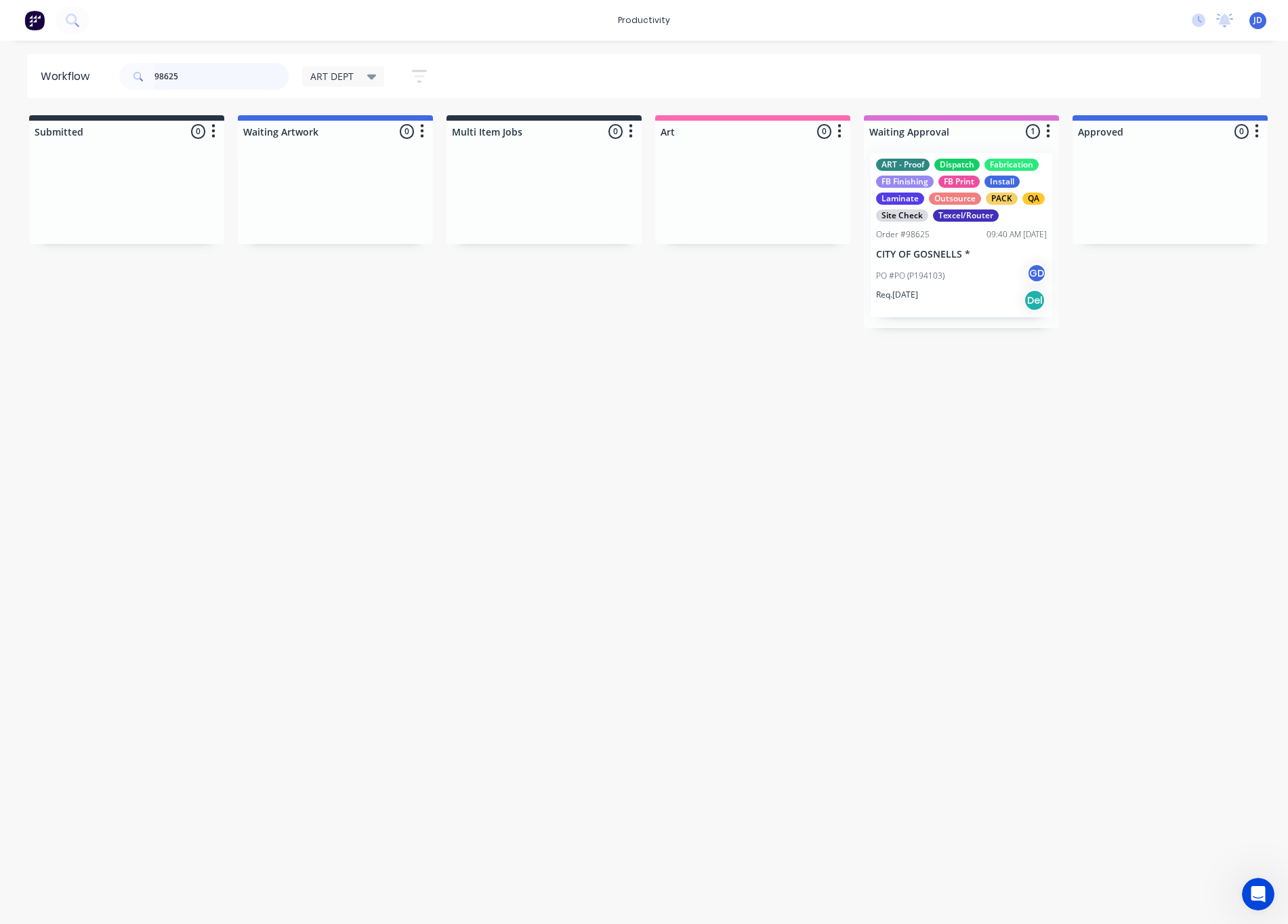
drag, startPoint x: 198, startPoint y: 74, endPoint x: 134, endPoint y: 74, distance: 64.0
click at [134, 74] on div "98625" at bounding box center [204, 76] width 170 height 27
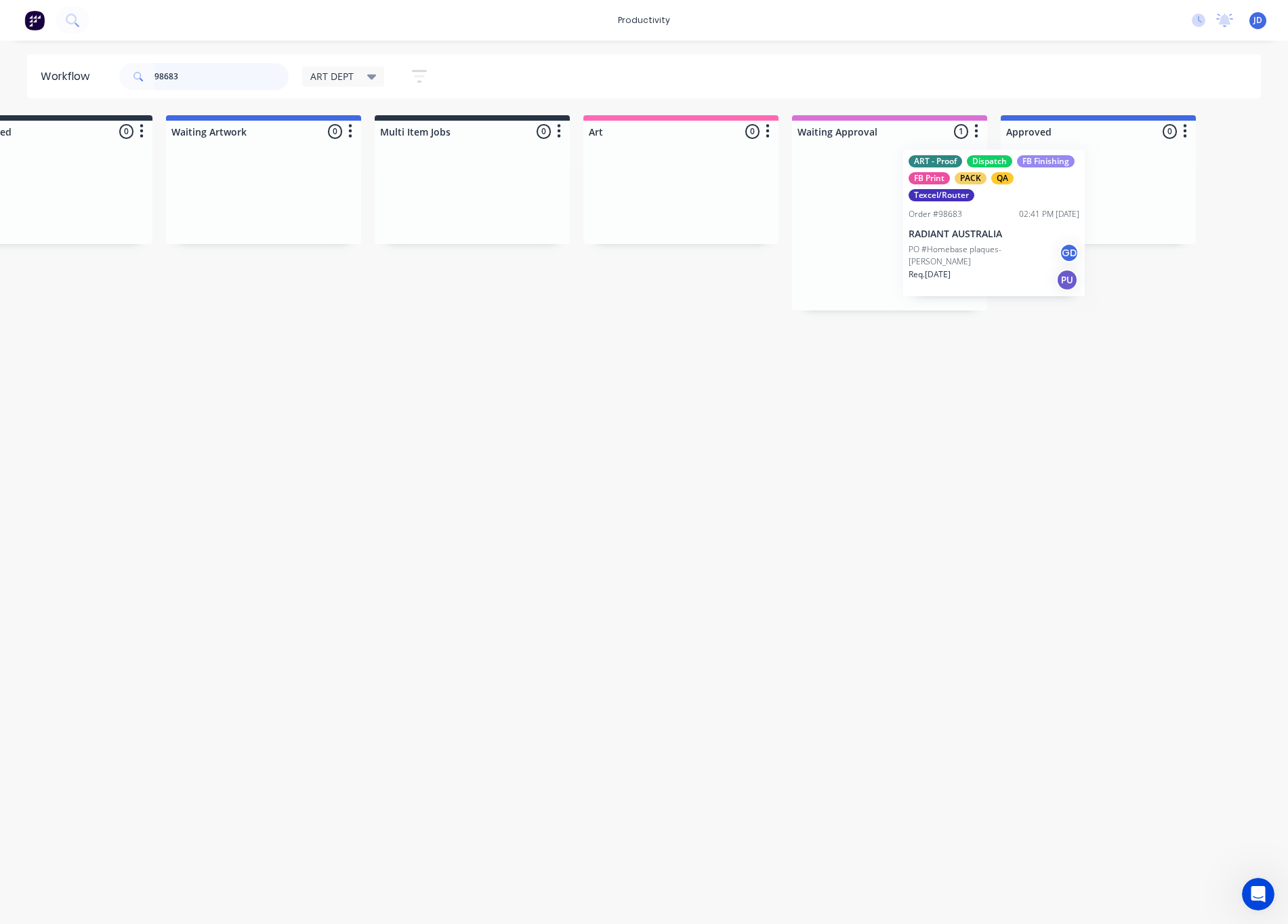
drag, startPoint x: 945, startPoint y: 240, endPoint x: 1124, endPoint y: 228, distance: 179.4
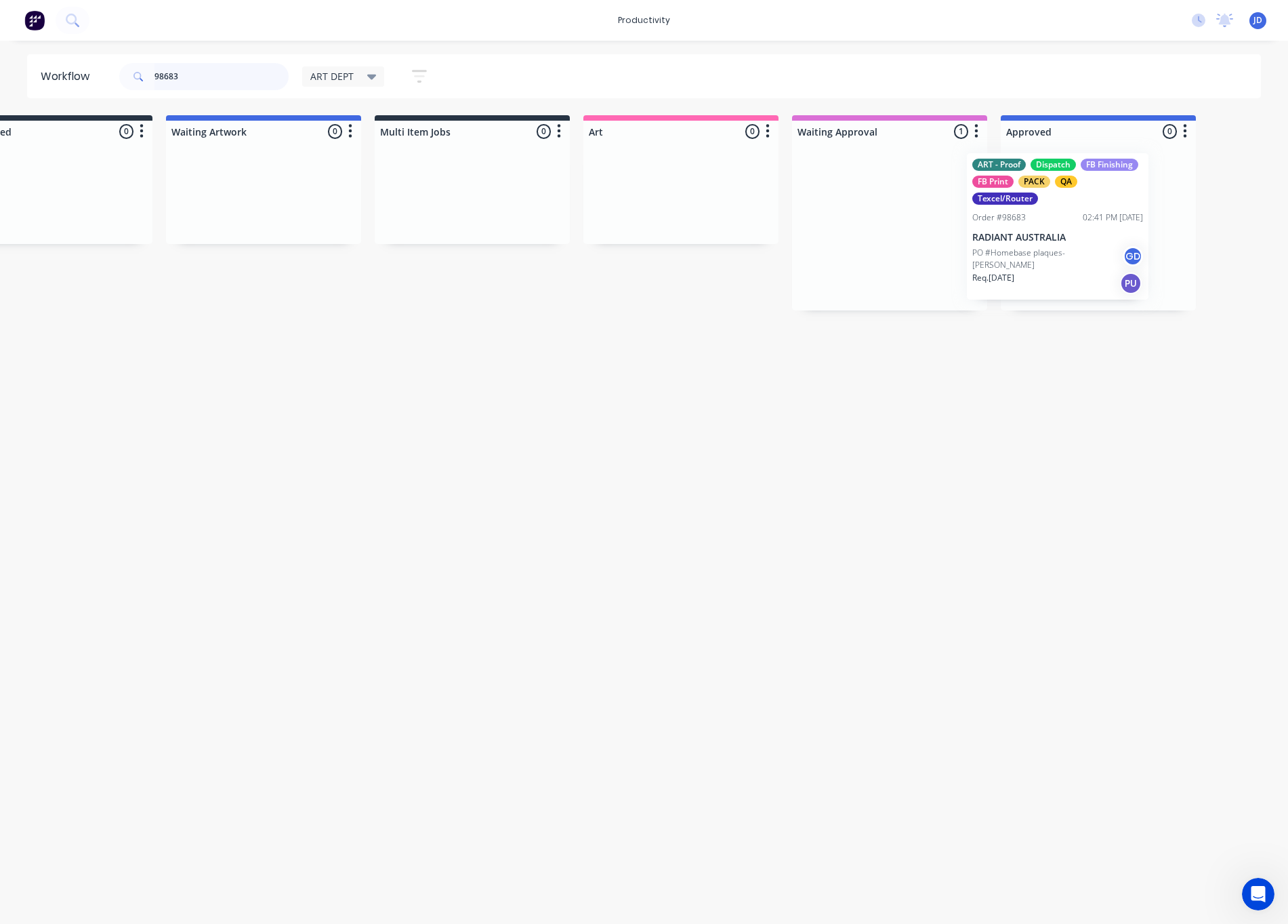
scroll to position [0, 112]
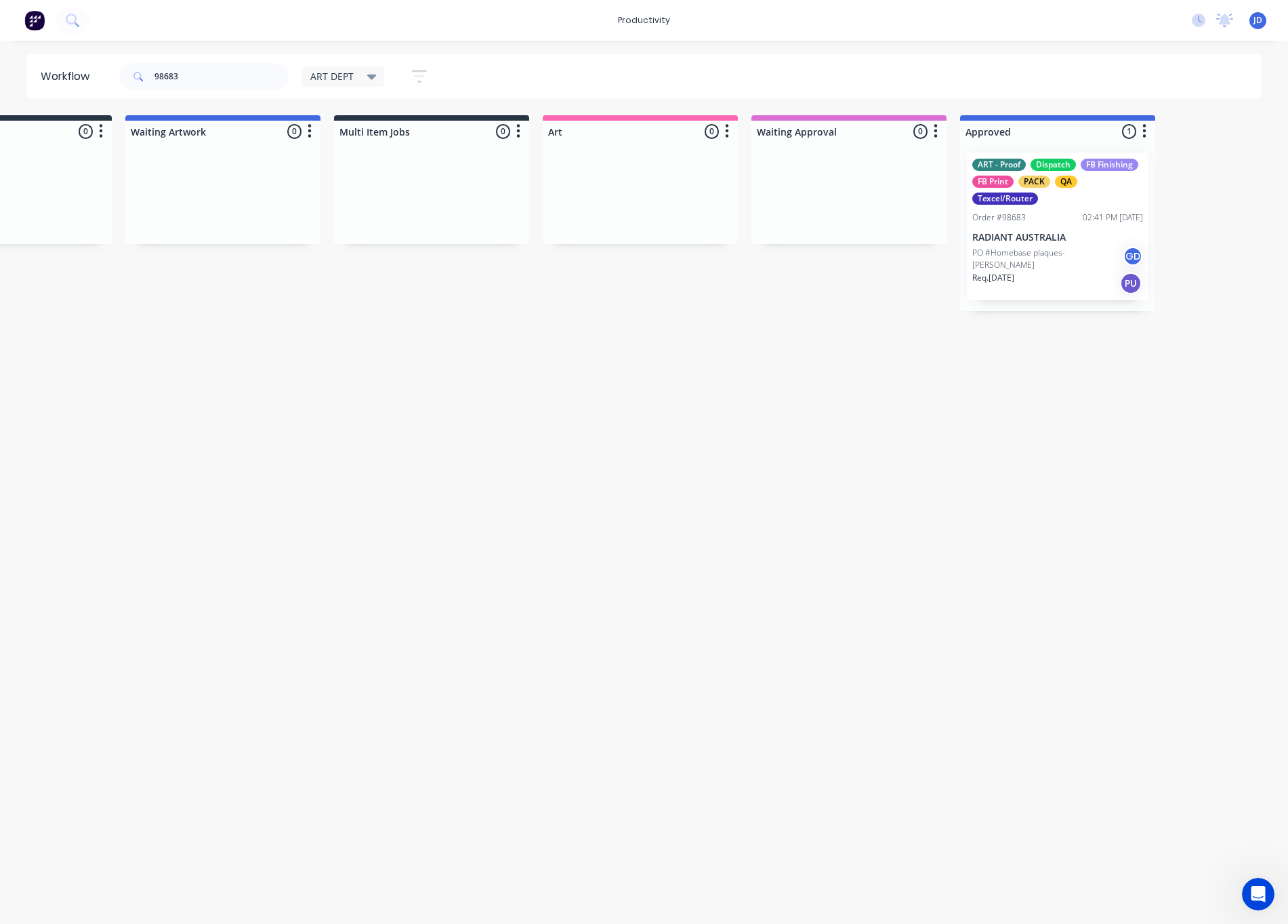
click at [1015, 252] on p "PO #Homebase plaques- [PERSON_NAME]" at bounding box center [1047, 259] width 151 height 25
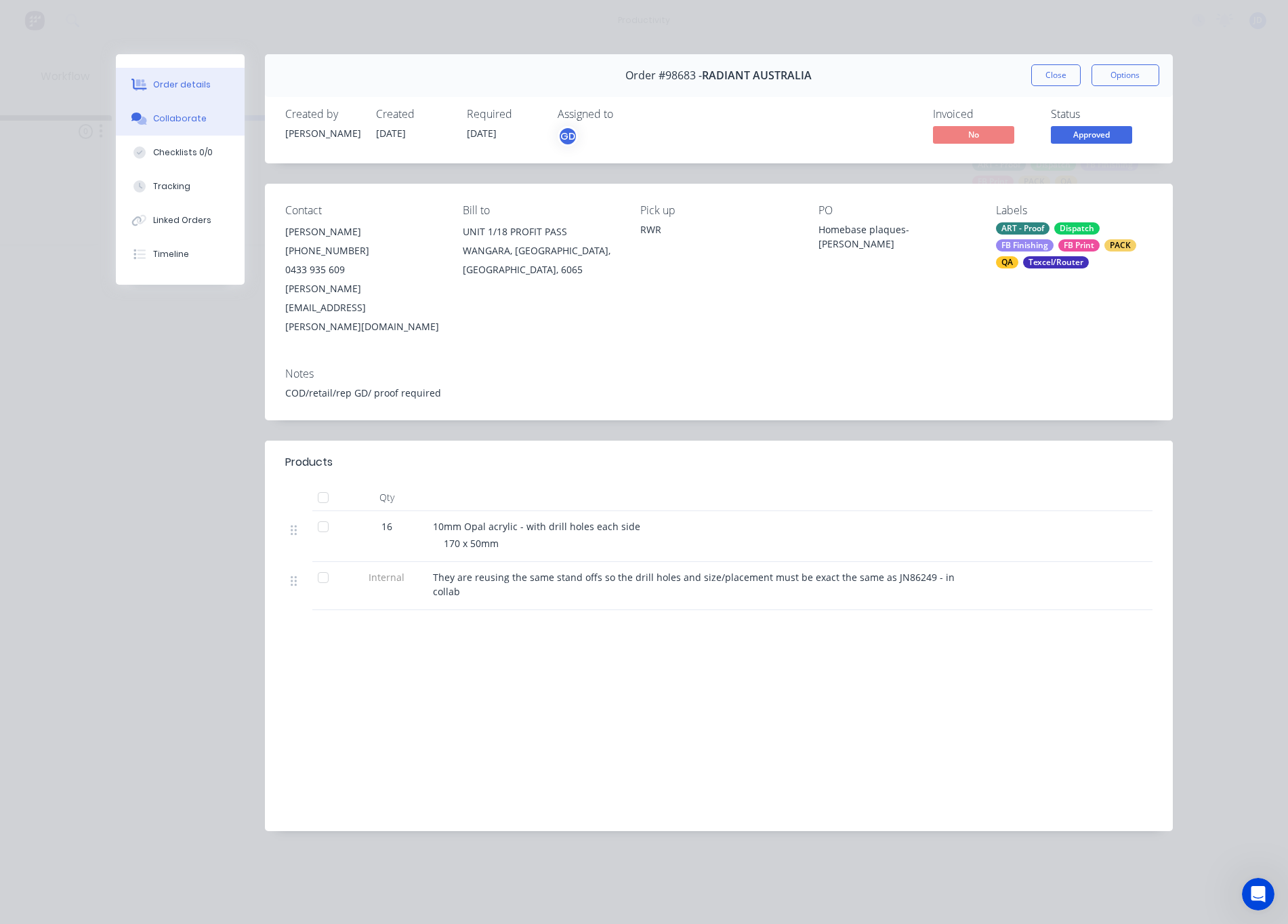
click at [171, 129] on button "Collaborate" at bounding box center [180, 119] width 129 height 34
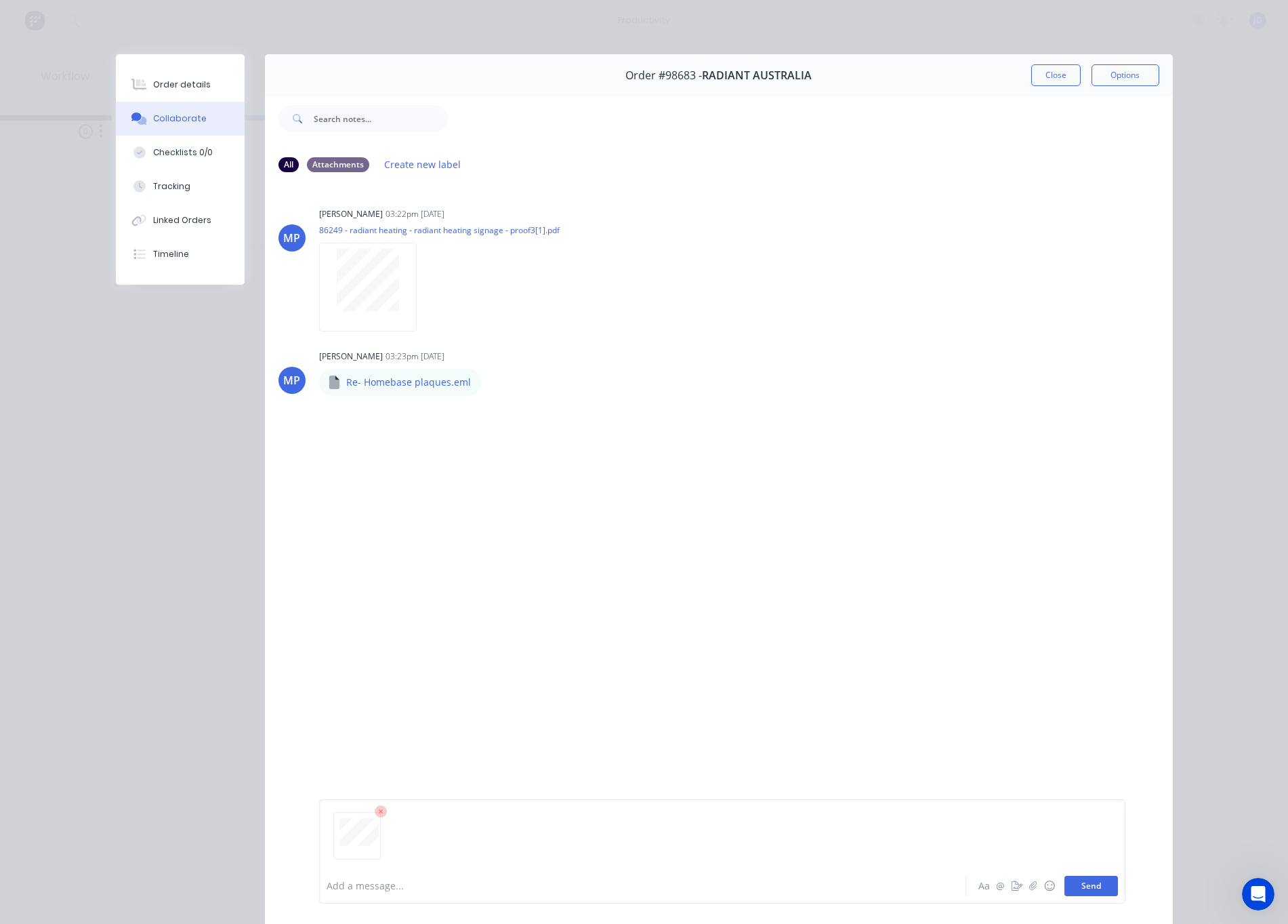
click at [1090, 890] on button "Send" at bounding box center [1091, 886] width 53 height 21
click at [1051, 72] on button "Close" at bounding box center [1056, 75] width 49 height 22
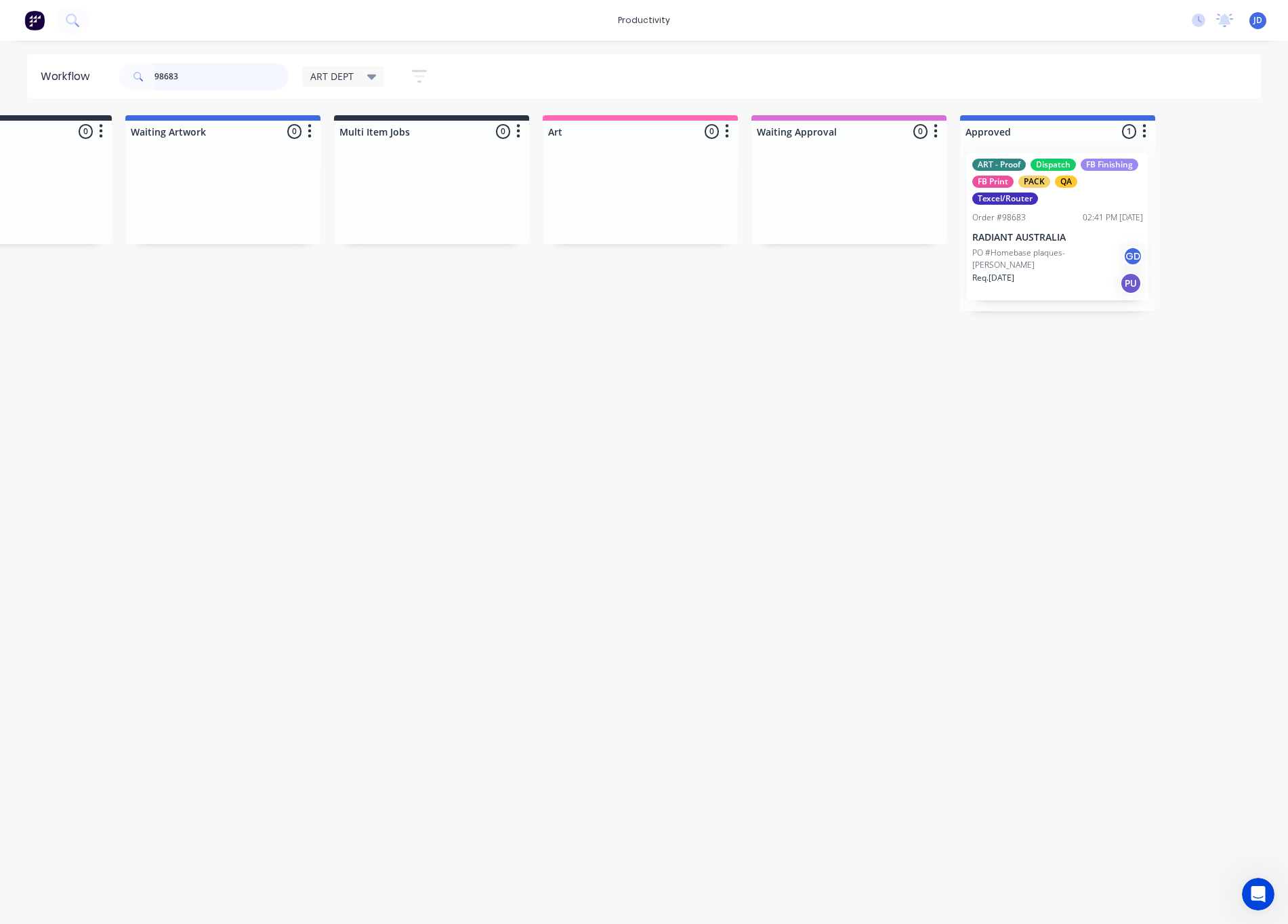
drag, startPoint x: 214, startPoint y: 78, endPoint x: 112, endPoint y: 75, distance: 102.0
click at [112, 75] on header "Workflow 98683 ART DEPT Save new view None edit ART DEPT (Default) edit Banner …" at bounding box center [644, 76] width 1235 height 44
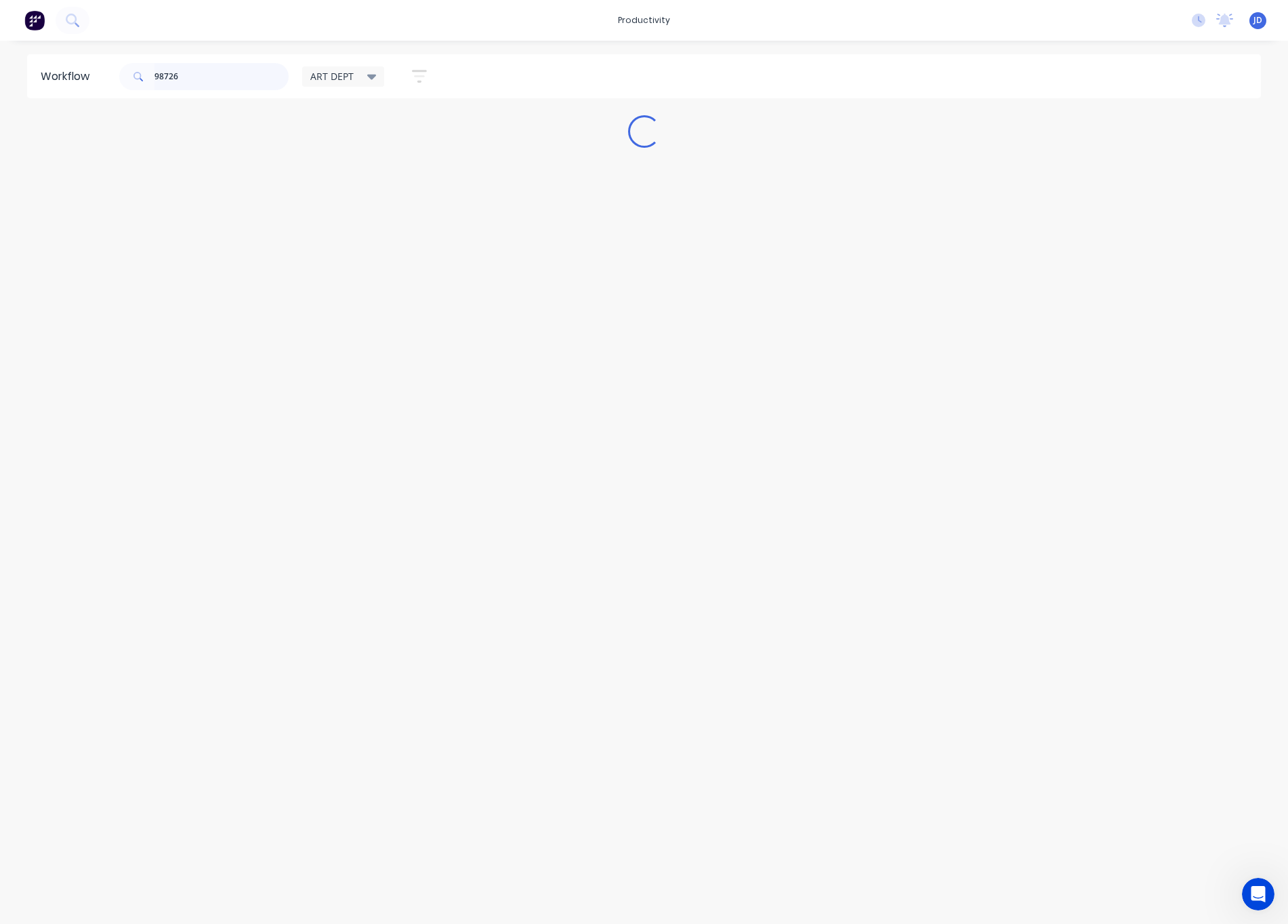
scroll to position [0, 0]
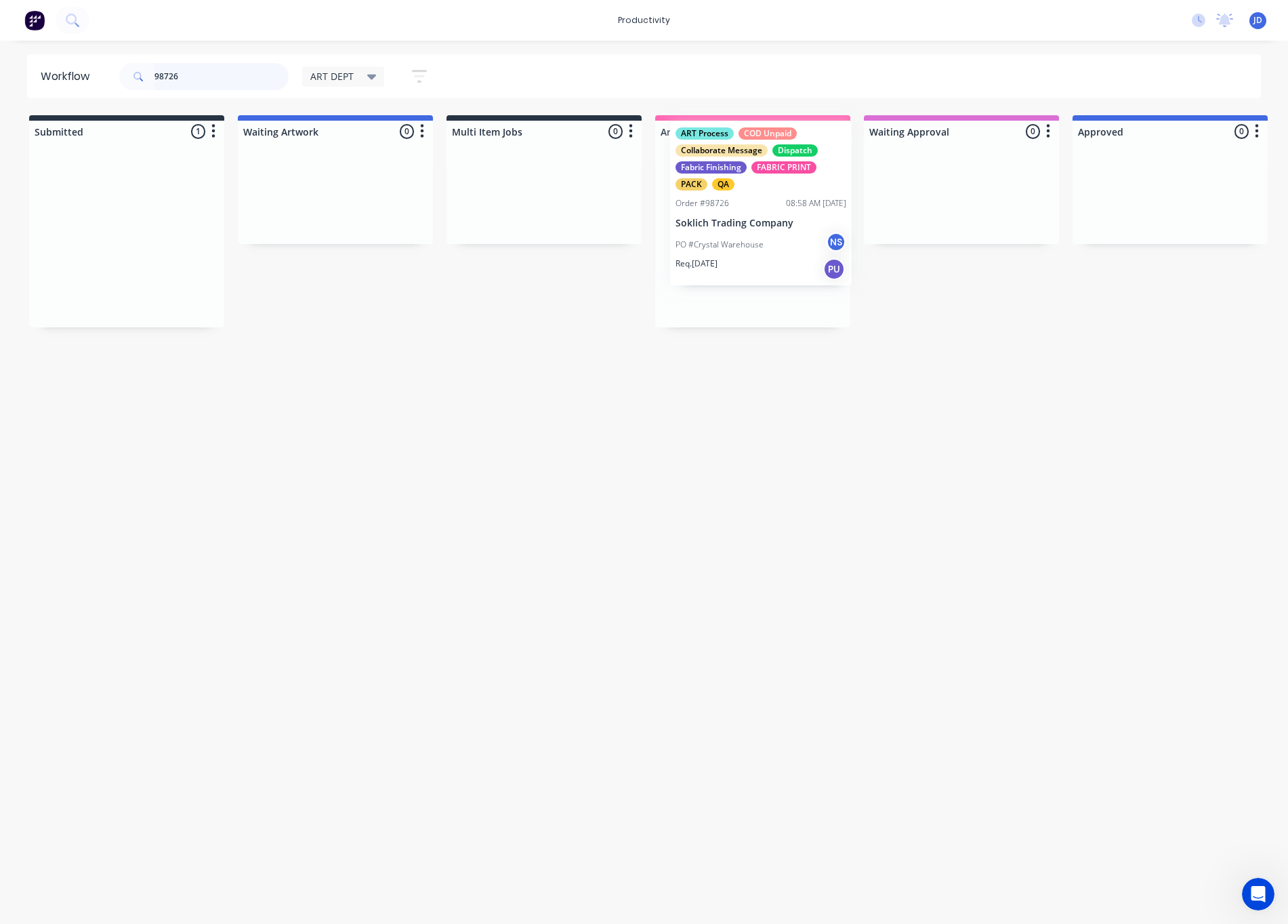
drag, startPoint x: 108, startPoint y: 229, endPoint x: 745, endPoint y: 199, distance: 637.7
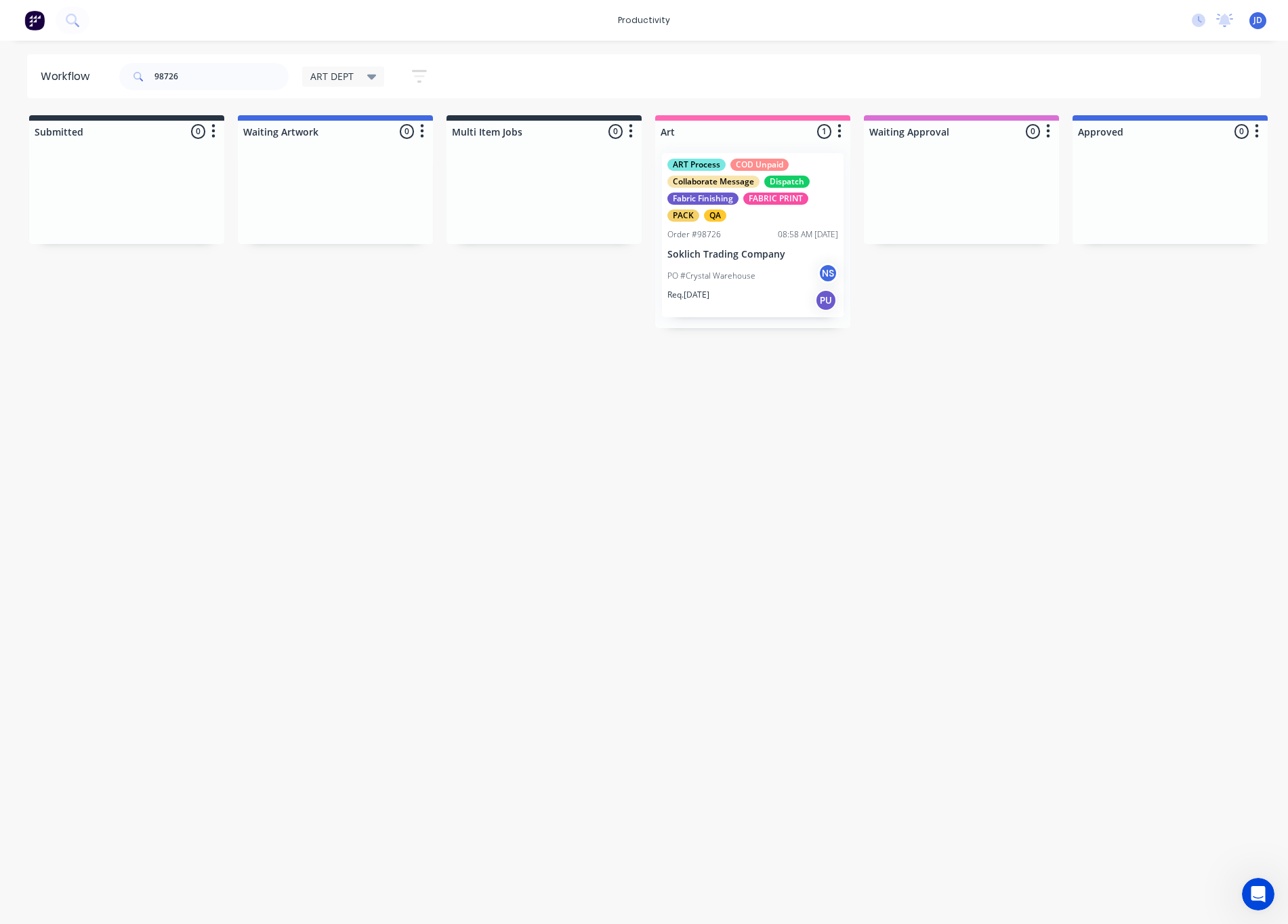
click at [746, 208] on div "ART Process COD Unpaid Collaborate Message Dispatch Fabric Finishing FABRIC PRI…" at bounding box center [753, 190] width 170 height 63
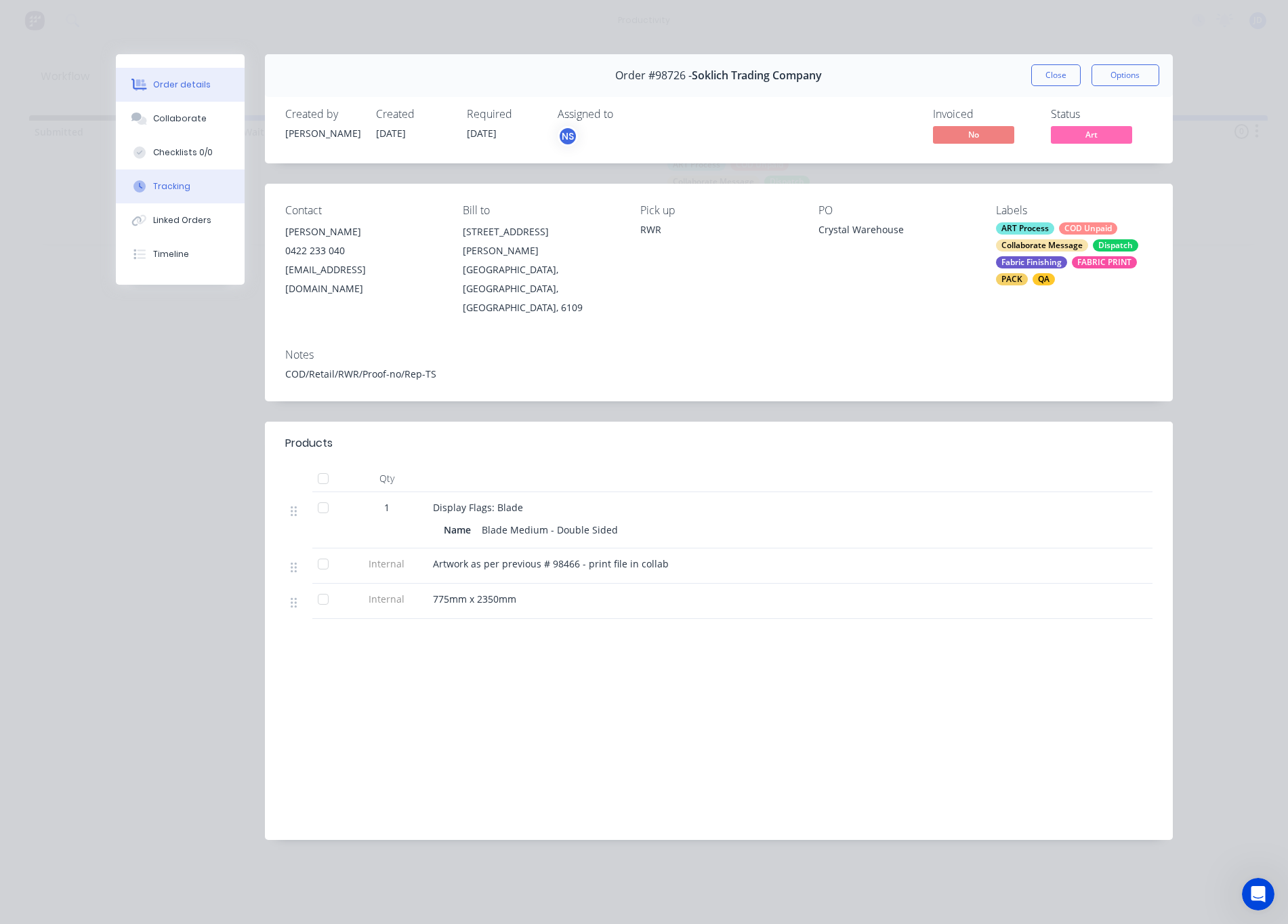
click at [155, 189] on div "Tracking" at bounding box center [171, 186] width 37 height 12
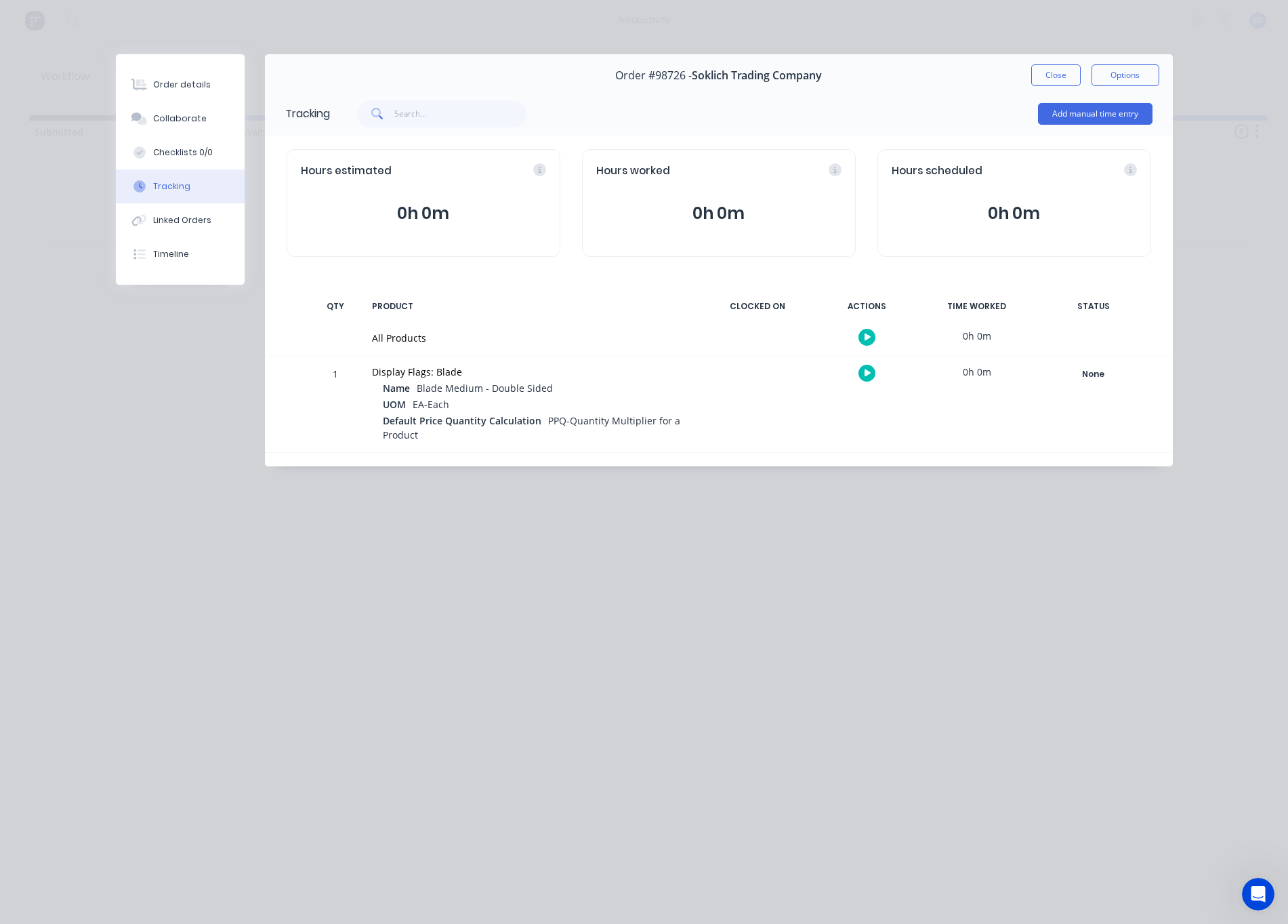
click at [857, 369] on div at bounding box center [867, 373] width 102 height 33
click at [863, 370] on button "button" at bounding box center [867, 373] width 17 height 17
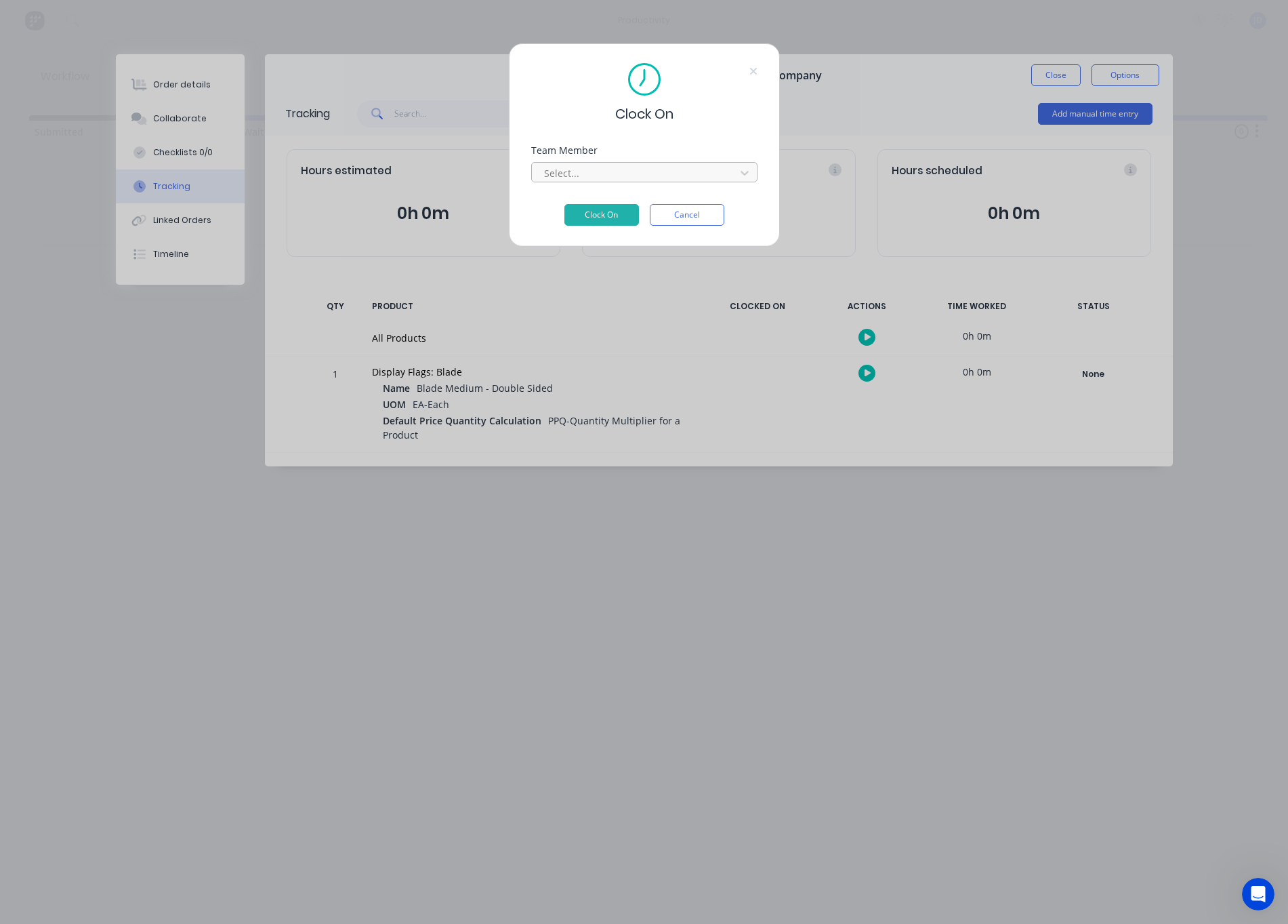
click at [574, 173] on div "Select..." at bounding box center [636, 173] width 183 height 14
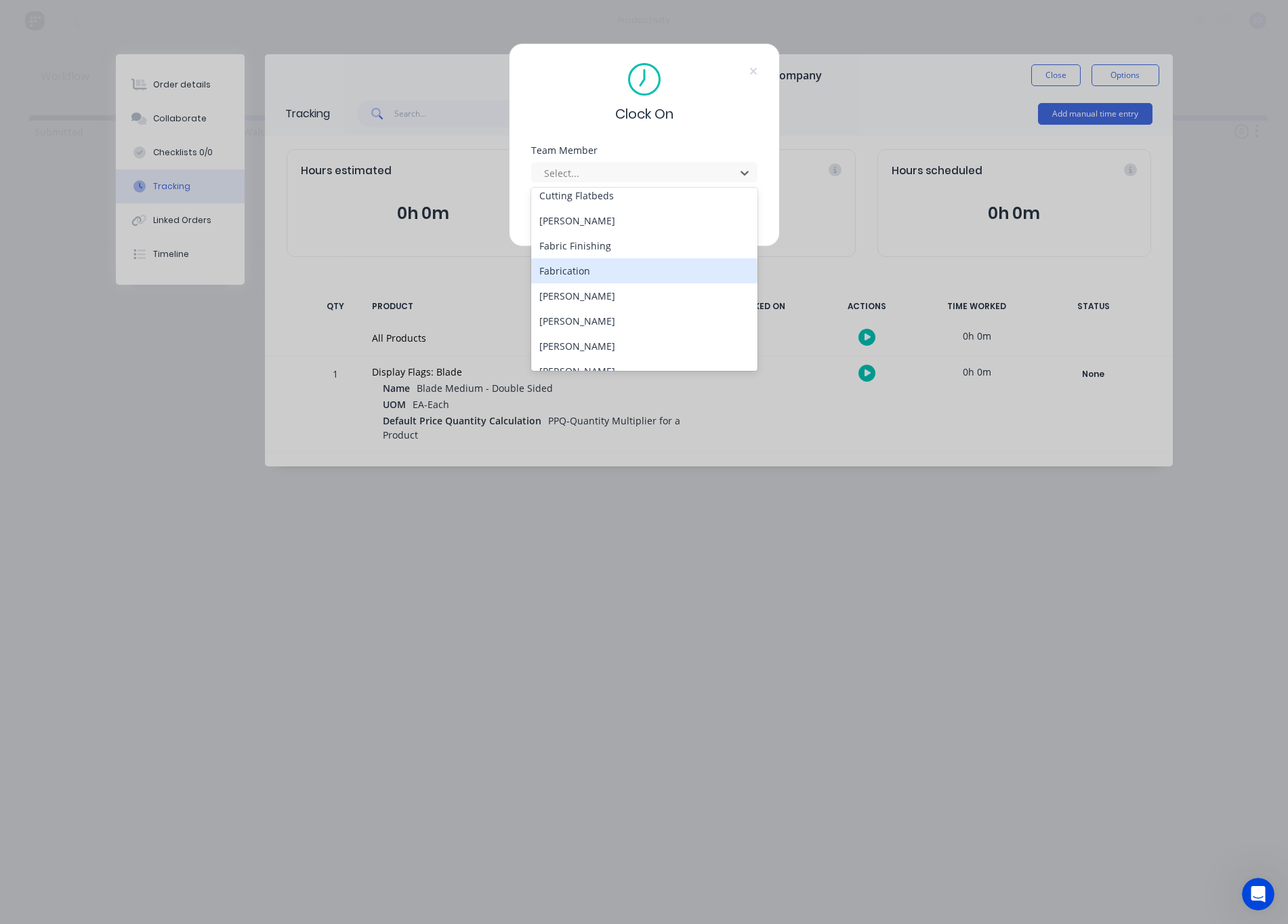
scroll to position [109, 0]
click at [558, 322] on div "[PERSON_NAME]" at bounding box center [644, 319] width 226 height 25
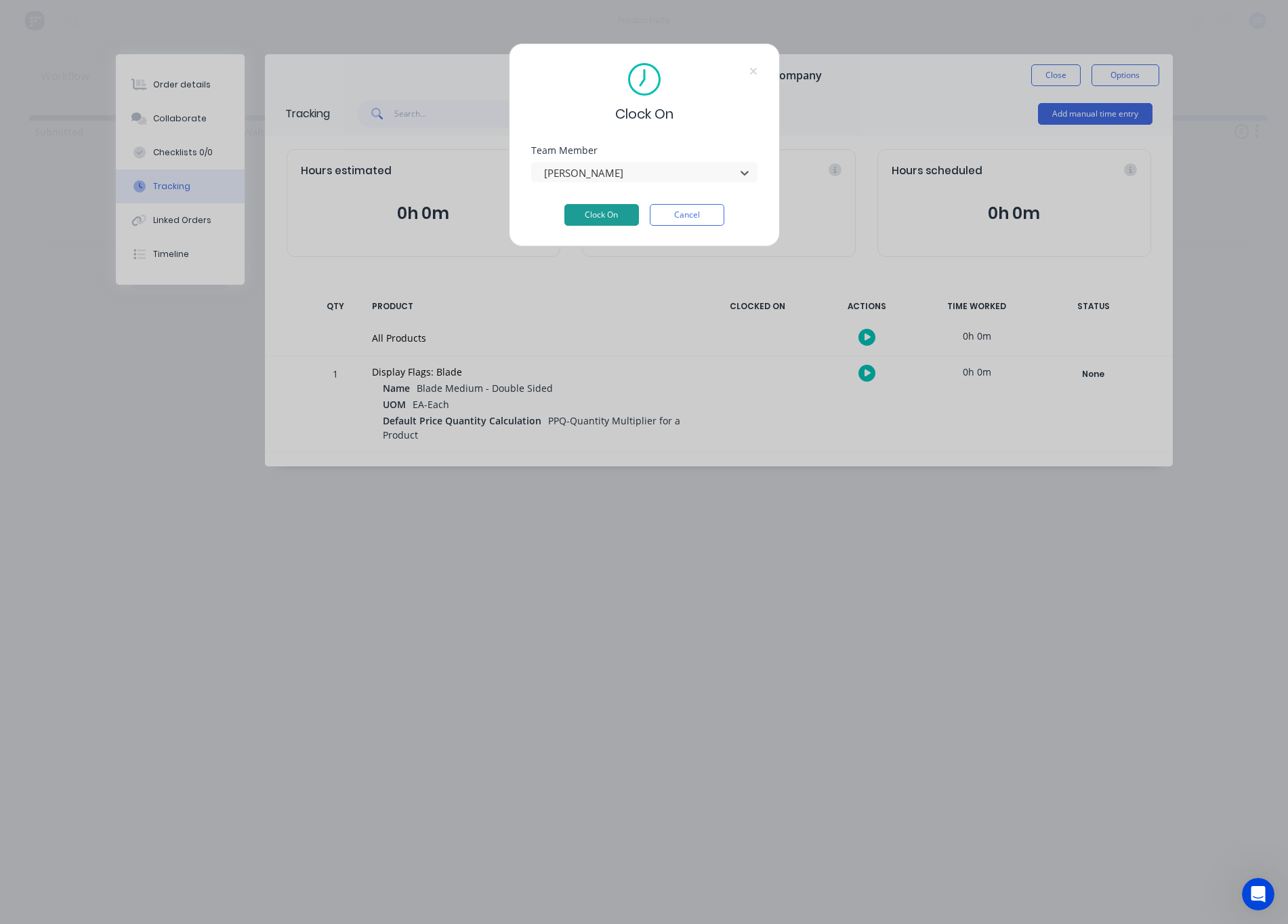
click at [593, 214] on button "Clock On" at bounding box center [602, 214] width 75 height 22
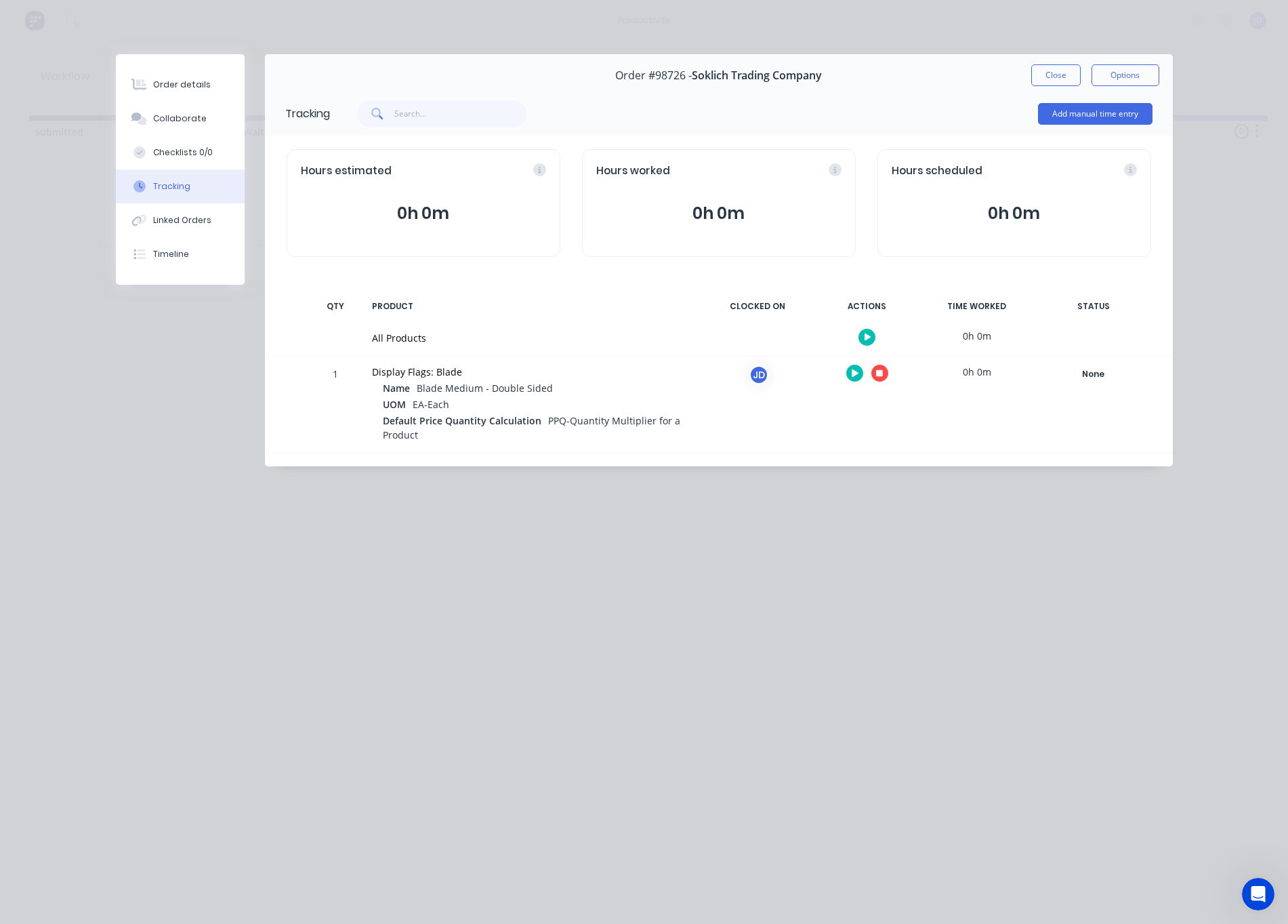
click at [876, 373] on icon "button" at bounding box center [879, 373] width 7 height 9
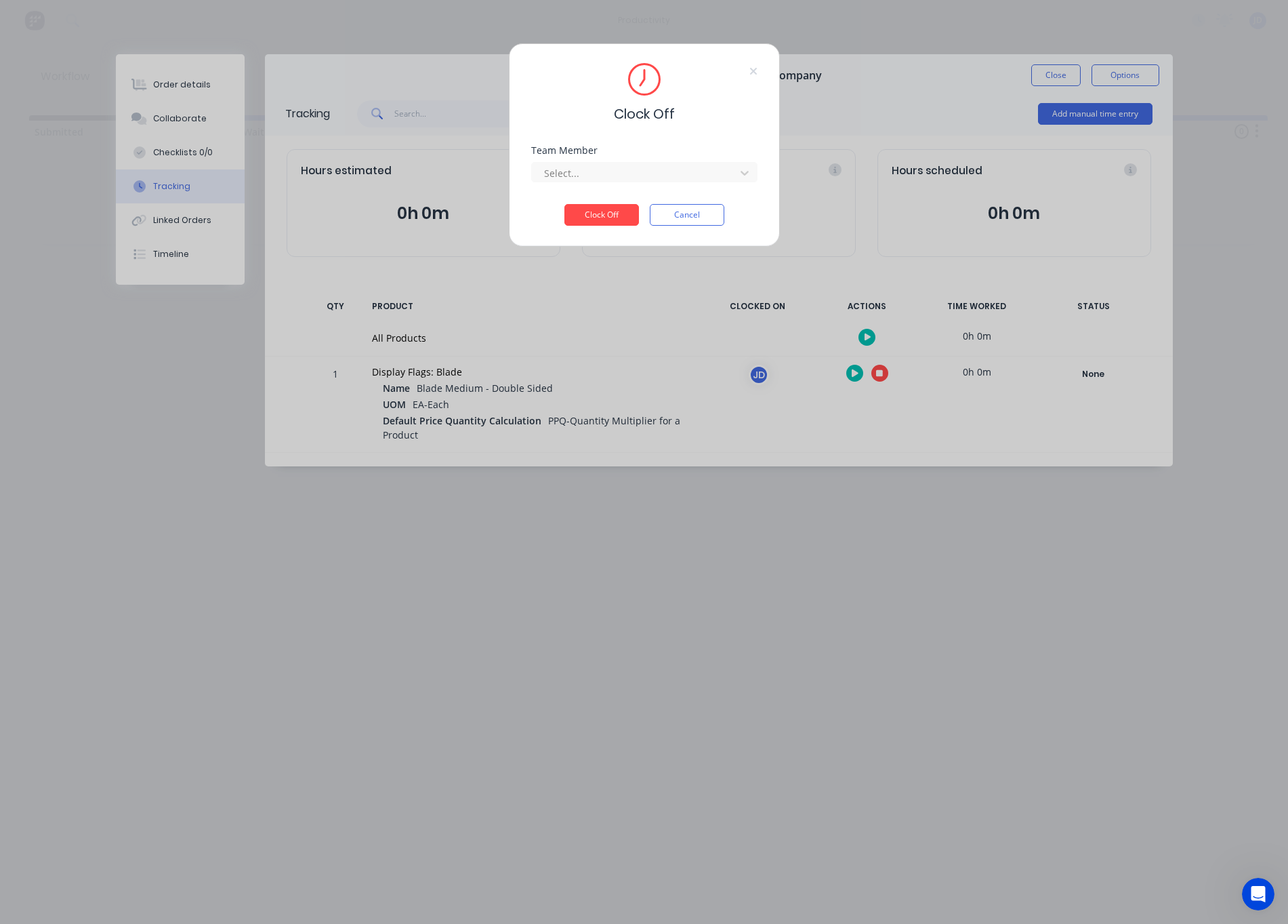
click at [631, 154] on div "Team Member" at bounding box center [644, 151] width 226 height 10
click at [621, 170] on div at bounding box center [635, 173] width 186 height 17
click at [570, 191] on div "[PERSON_NAME]" at bounding box center [644, 202] width 226 height 25
drag, startPoint x: 577, startPoint y: 213, endPoint x: 558, endPoint y: 210, distance: 19.2
click at [577, 213] on button "Clock Off" at bounding box center [602, 214] width 75 height 22
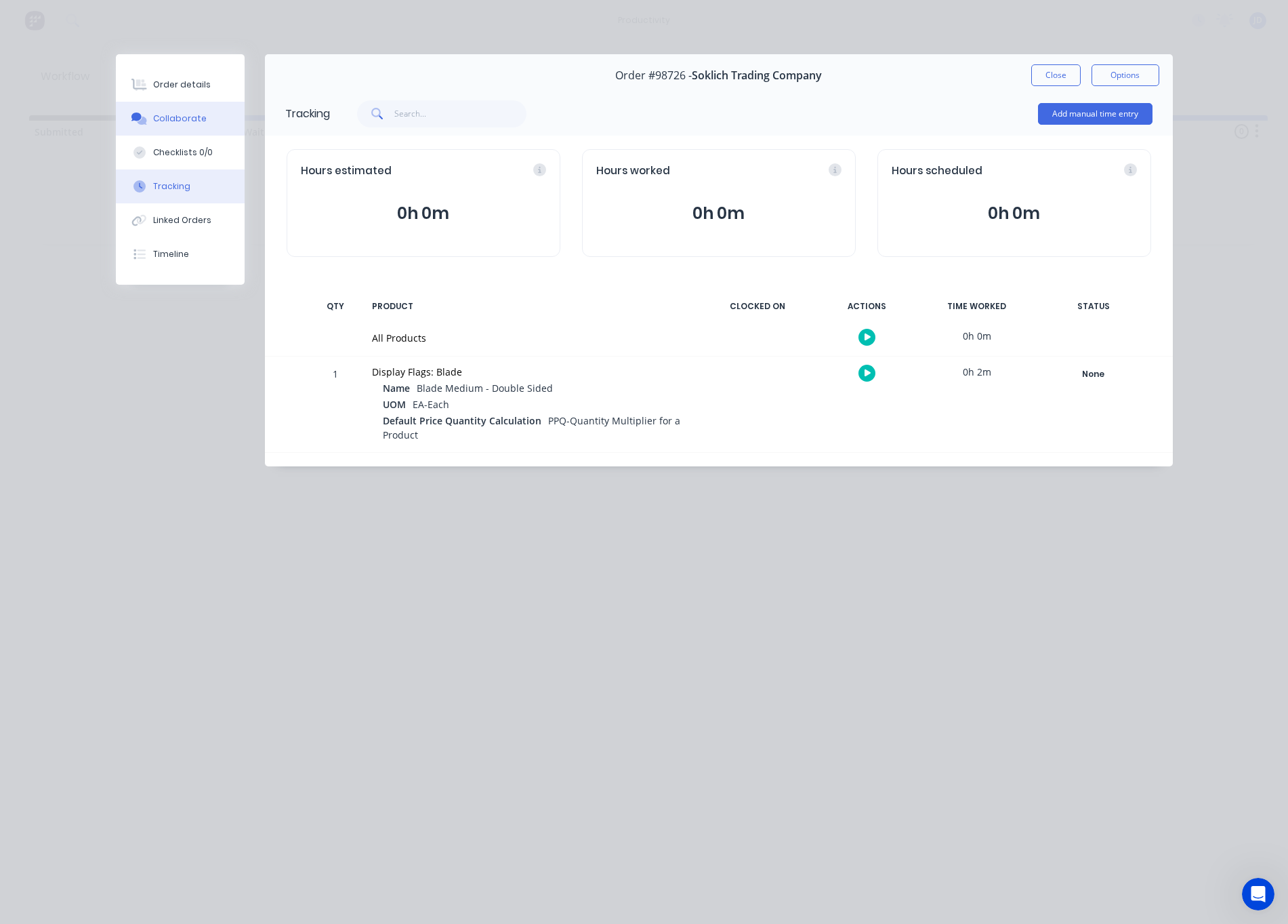
drag, startPoint x: 107, startPoint y: 109, endPoint x: 157, endPoint y: 118, distance: 50.8
click at [108, 109] on div "Order details Collaborate Checklists 0/0 Tracking Linked Orders Timeline Order …" at bounding box center [644, 260] width 1084 height 412
click at [157, 118] on div "Collaborate" at bounding box center [179, 118] width 53 height 12
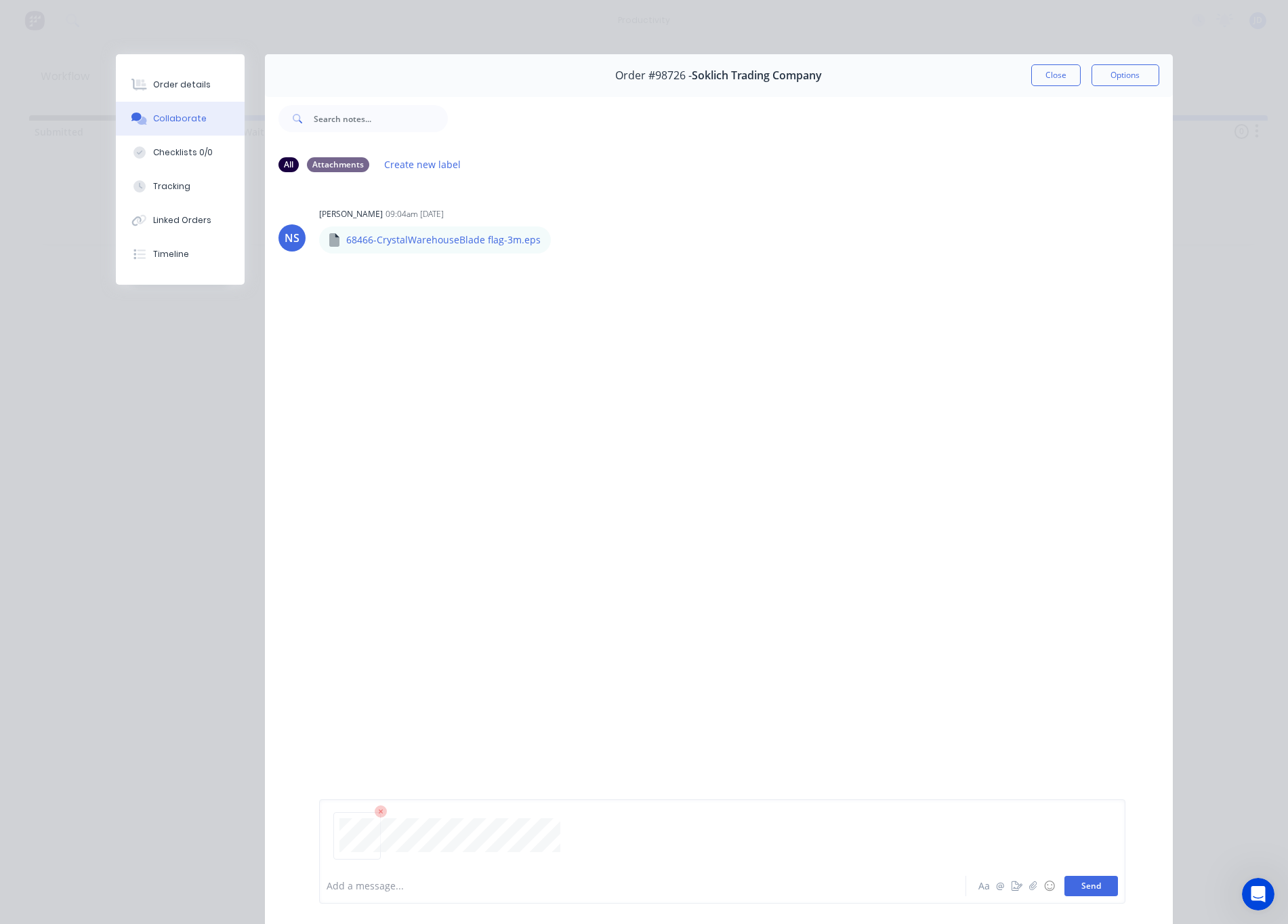
click at [1101, 883] on button "Send" at bounding box center [1091, 886] width 53 height 21
click at [1059, 74] on button "Close" at bounding box center [1056, 75] width 49 height 22
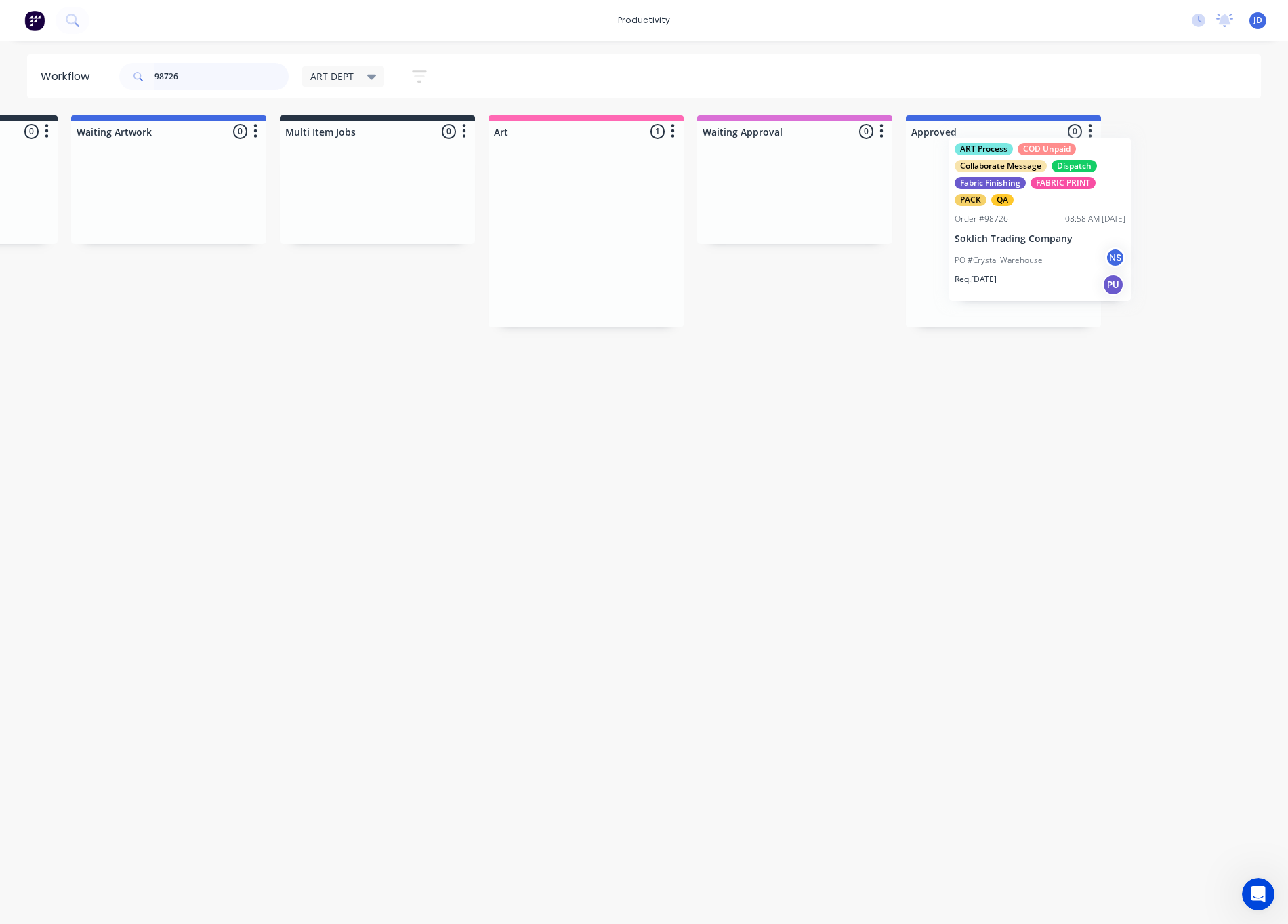
drag, startPoint x: 847, startPoint y: 243, endPoint x: 992, endPoint y: 241, distance: 145.0
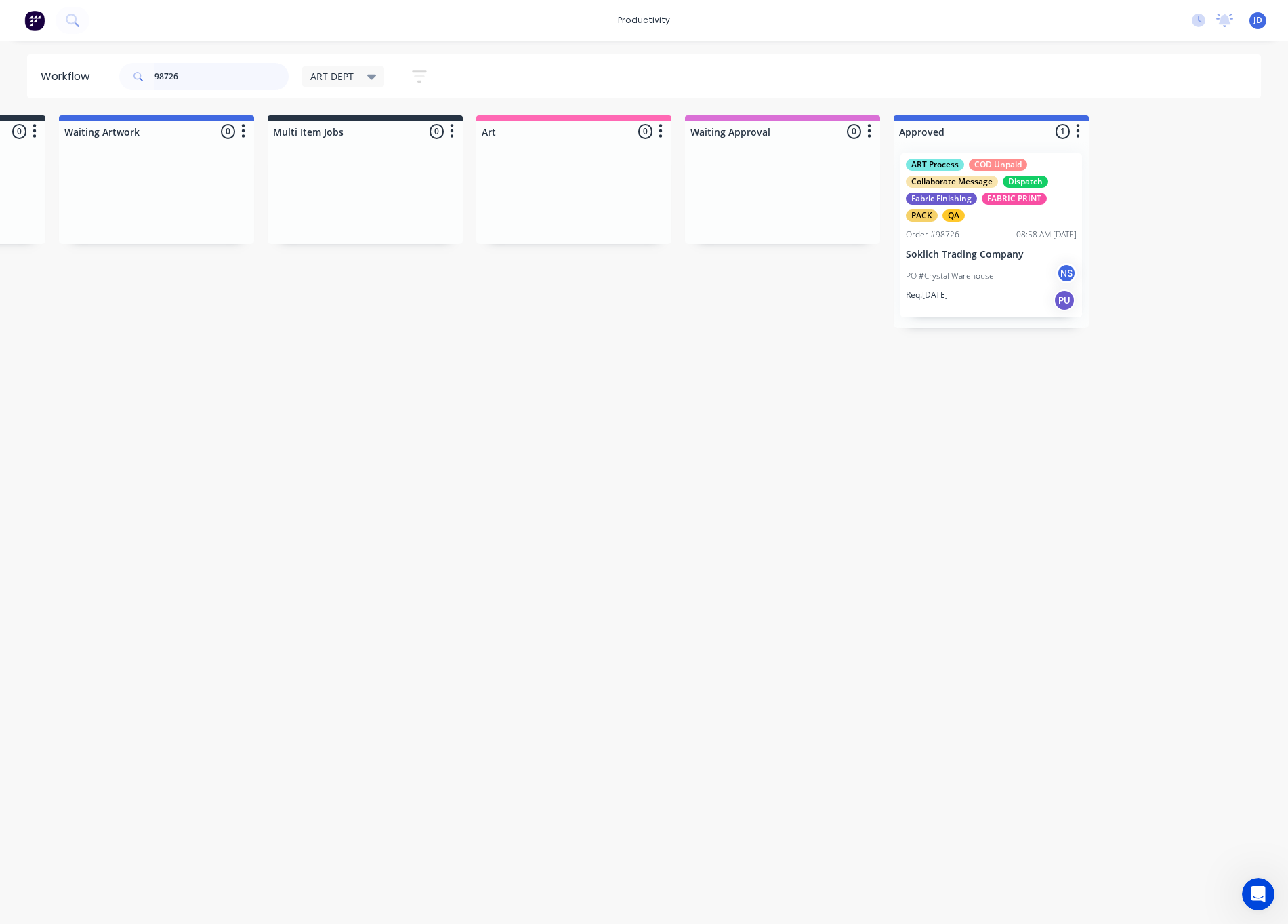
type input "98726"
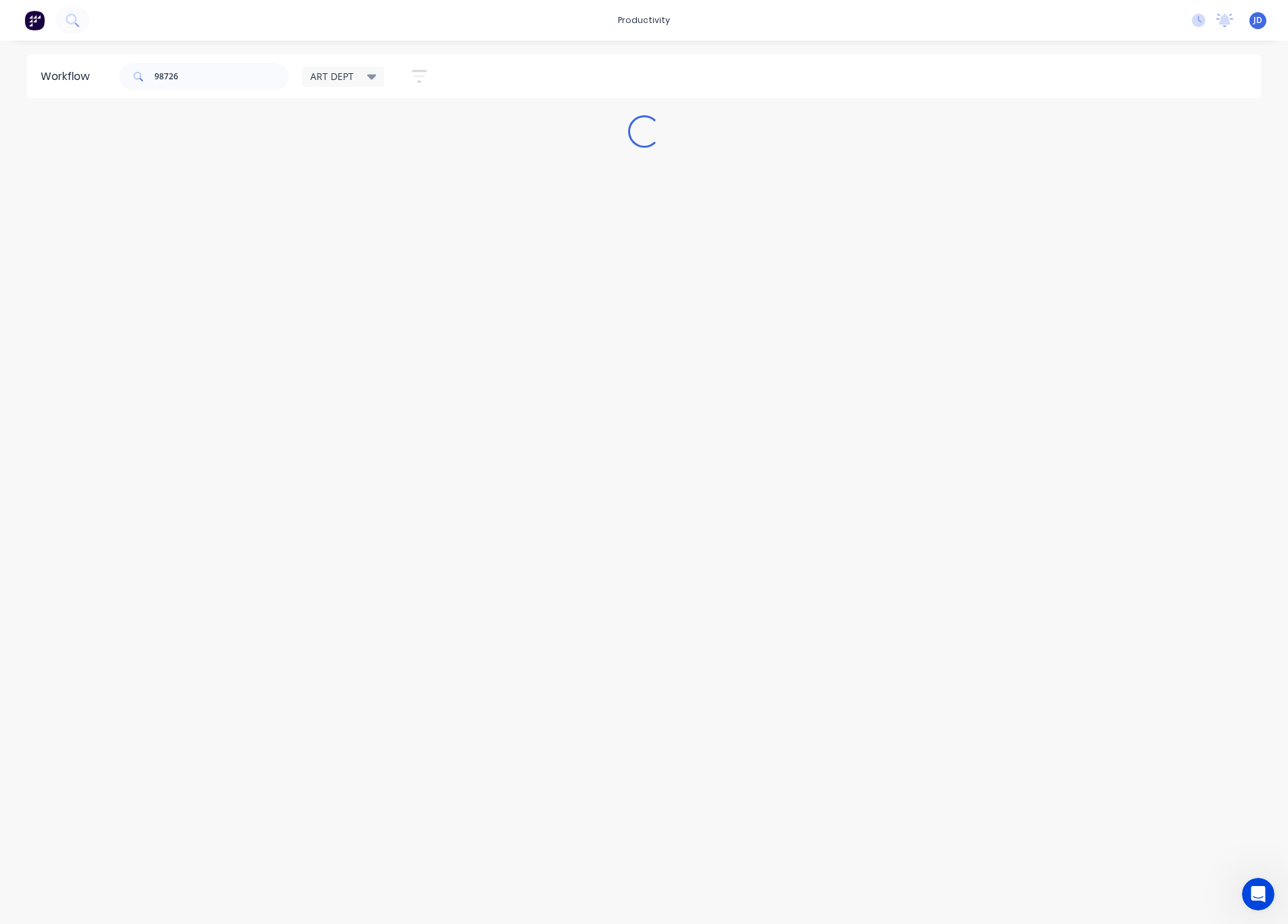
scroll to position [0, 0]
